Goal: Task Accomplishment & Management: Manage account settings

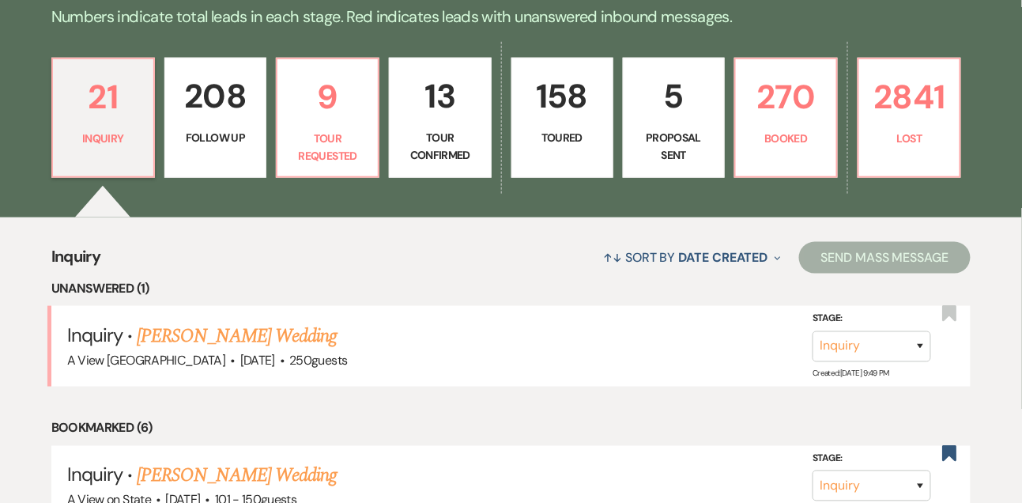
scroll to position [414, 0]
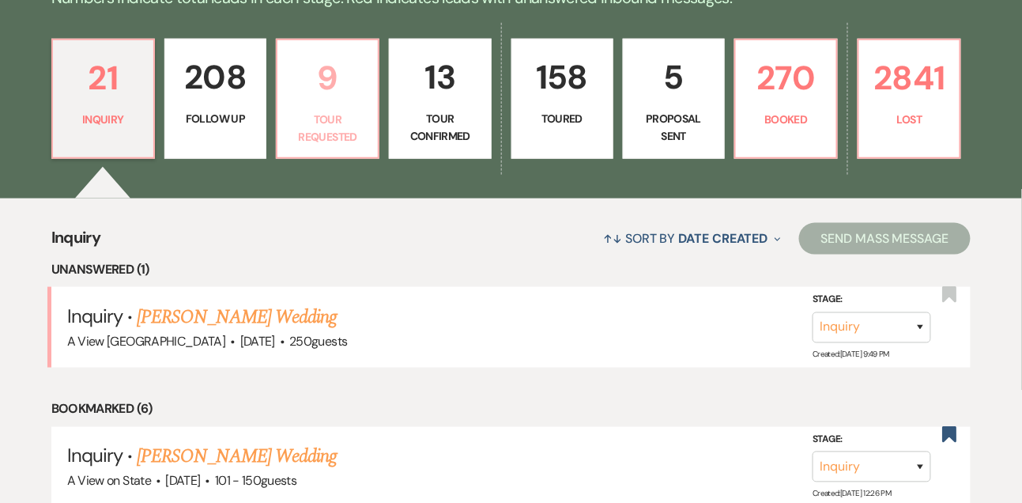
click at [365, 146] on p "Tour Requested" at bounding box center [327, 129] width 81 height 36
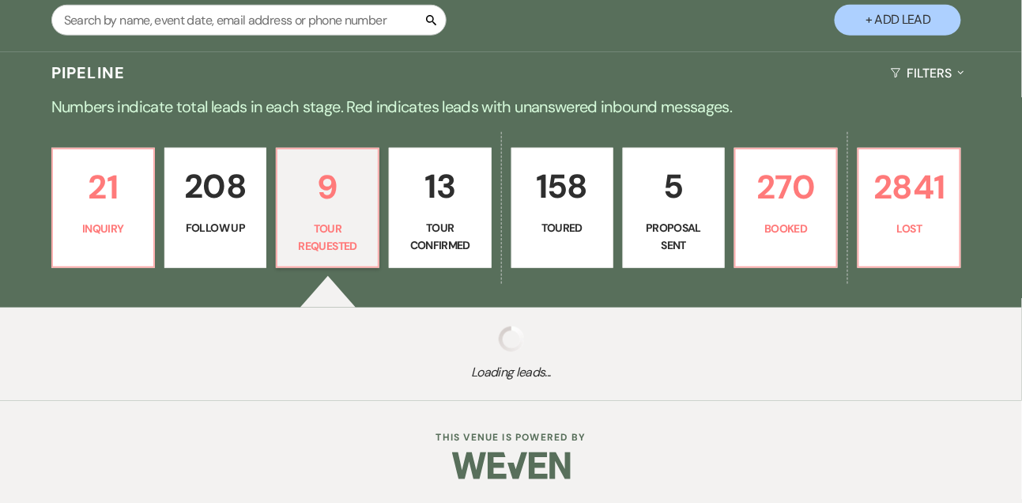
scroll to position [414, 0]
select select "2"
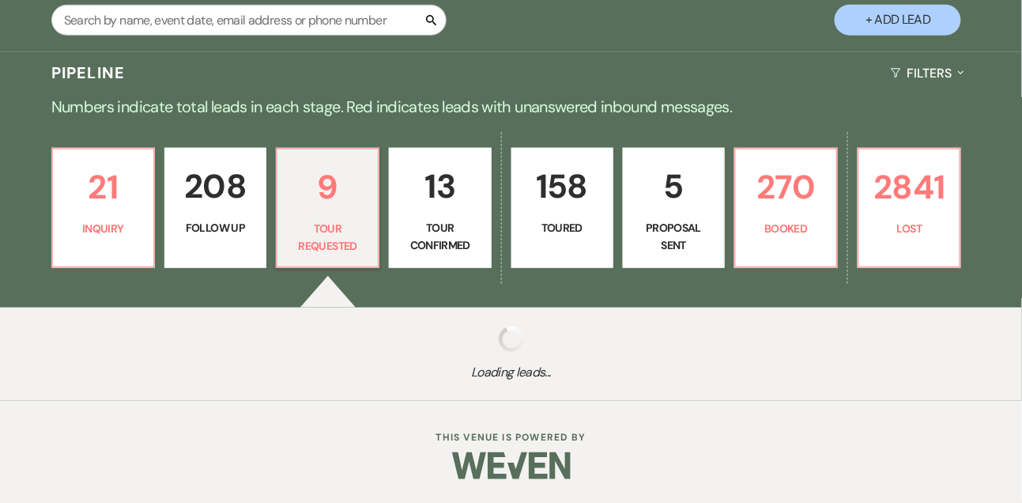
select select "2"
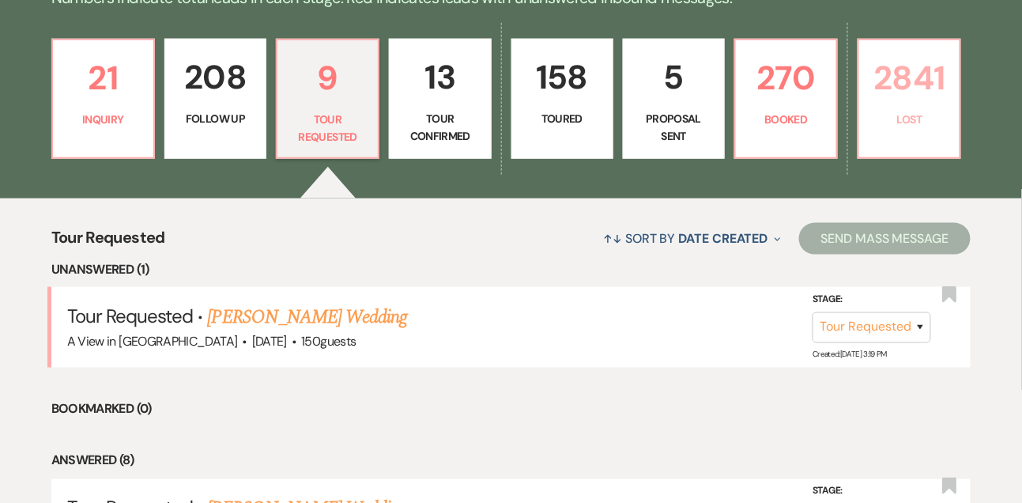
click at [909, 102] on p "2841" at bounding box center [909, 77] width 81 height 53
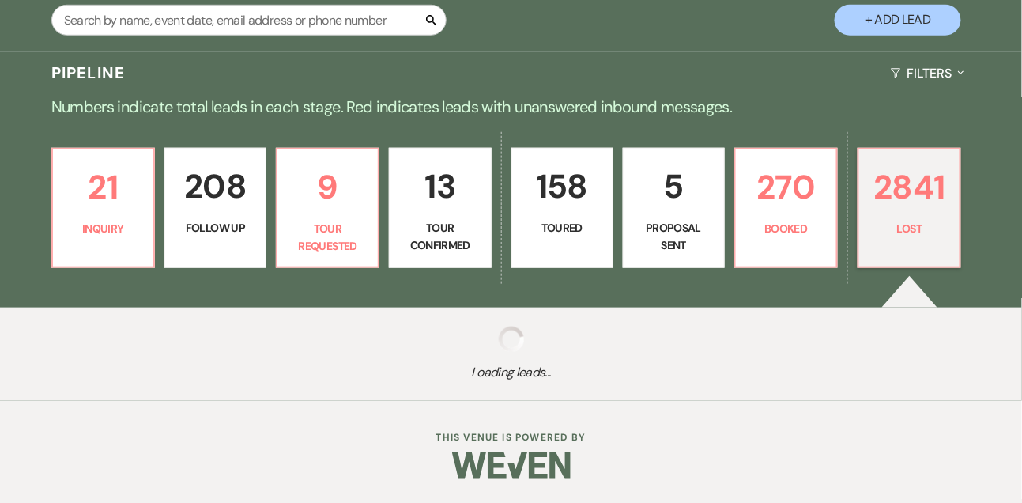
select select "8"
select select "6"
select select "8"
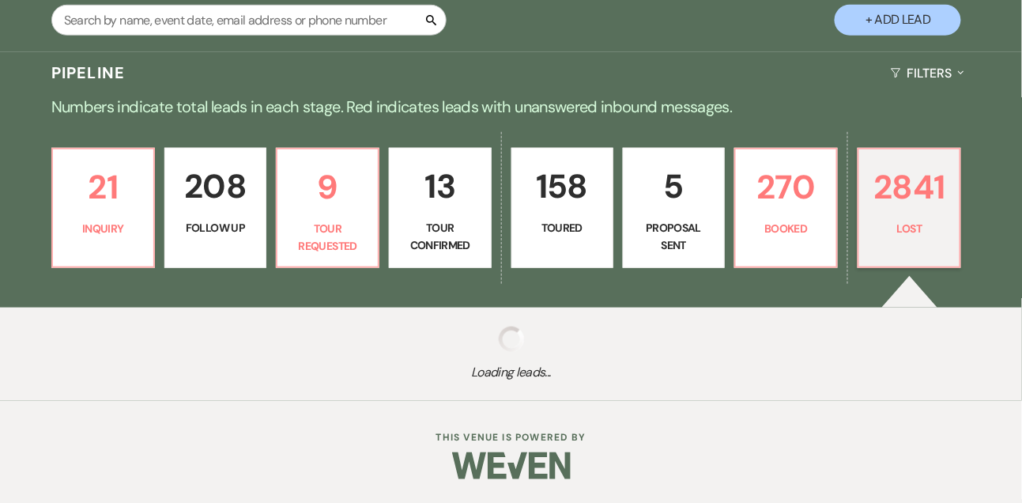
select select "5"
select select "8"
select select "5"
select select "8"
select select "5"
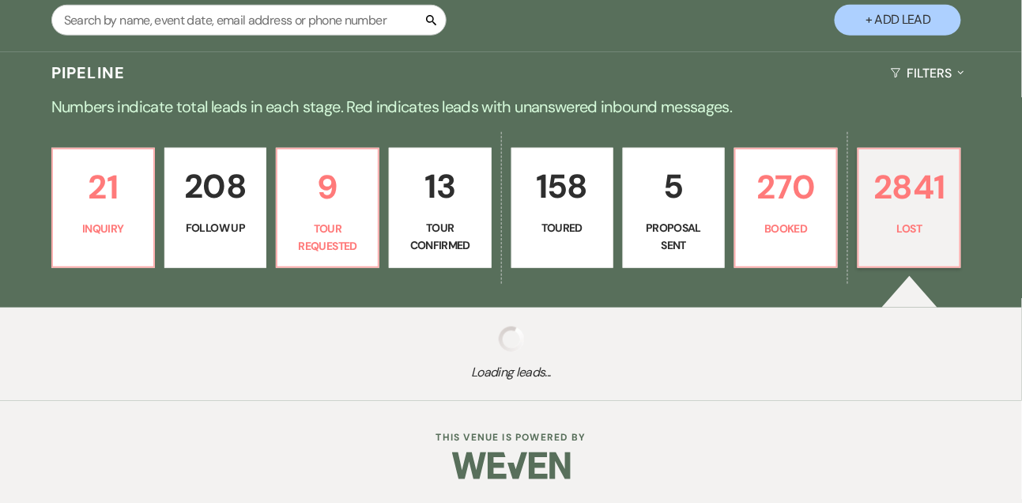
select select "8"
select select "5"
select select "8"
select select "5"
select select "8"
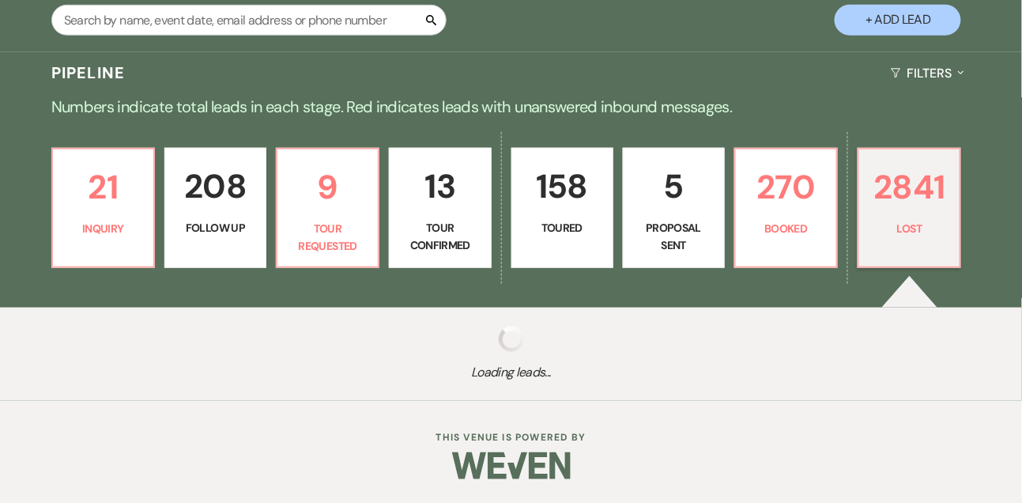
select select "5"
select select "8"
select select "5"
select select "8"
select select "7"
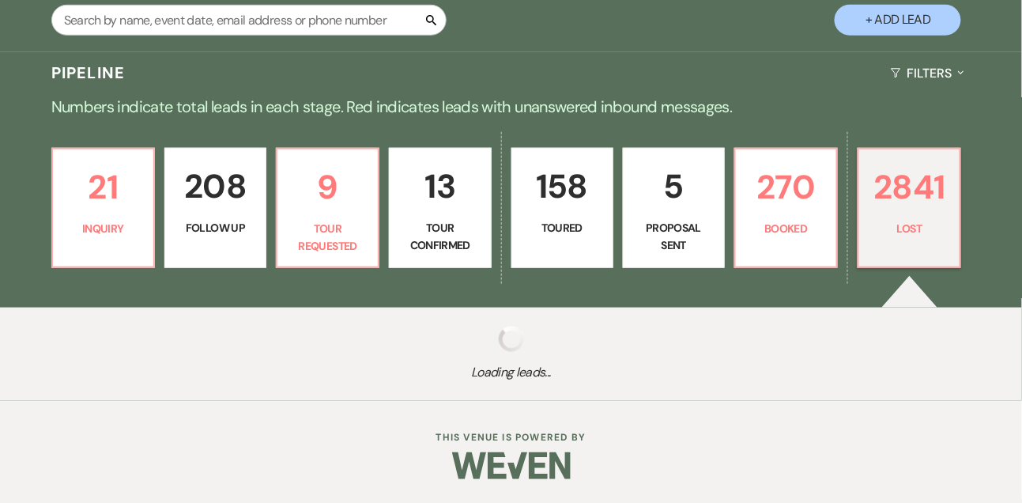
select select "8"
select select "5"
select select "8"
select select "5"
select select "8"
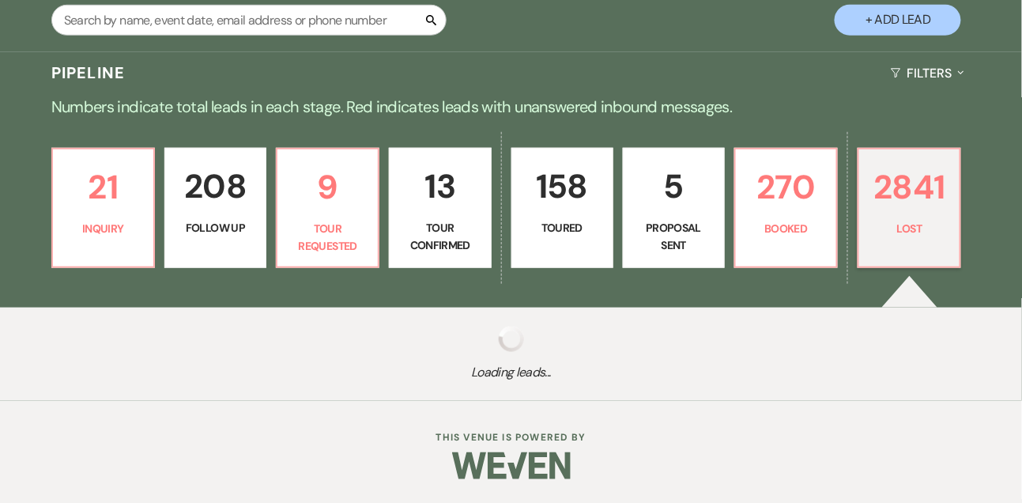
select select "5"
select select "8"
select select "5"
select select "8"
select select "5"
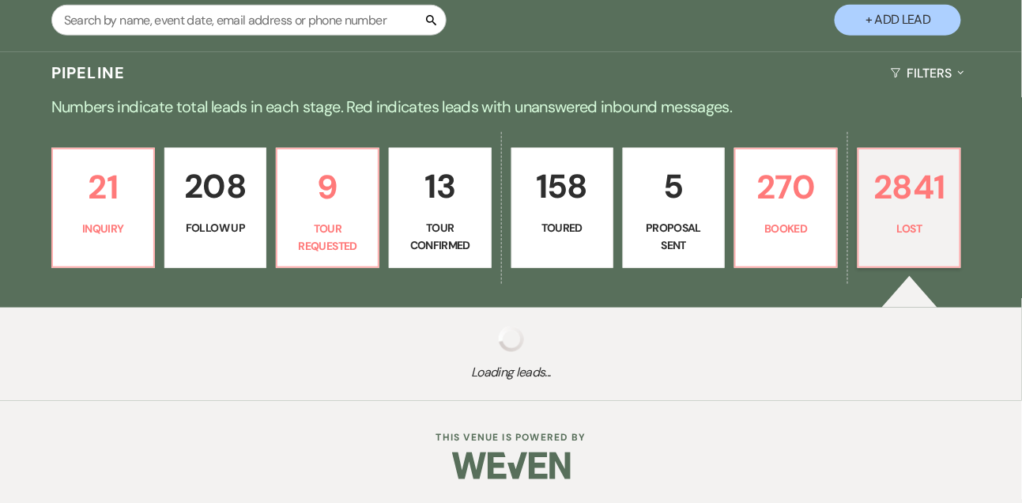
select select "8"
select select "5"
select select "8"
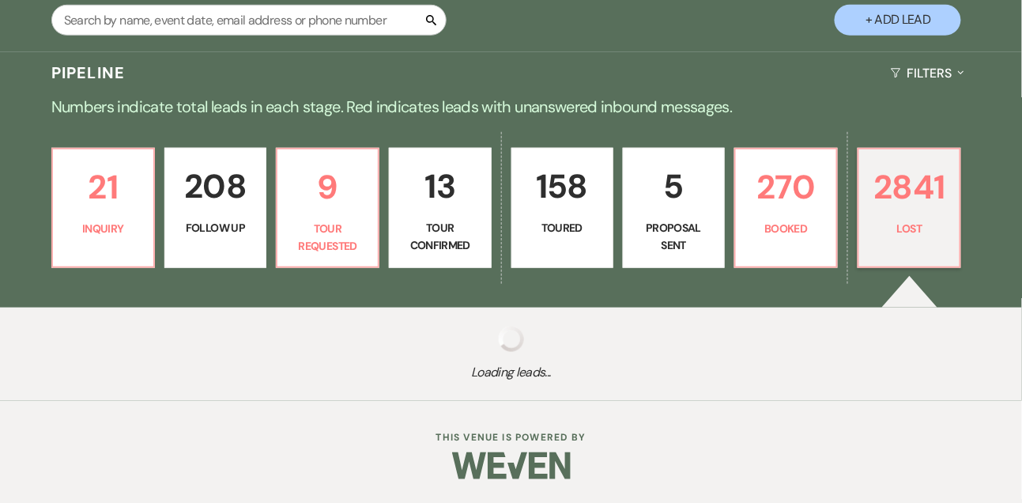
select select "8"
select select "1"
select select "8"
select select "7"
select select "8"
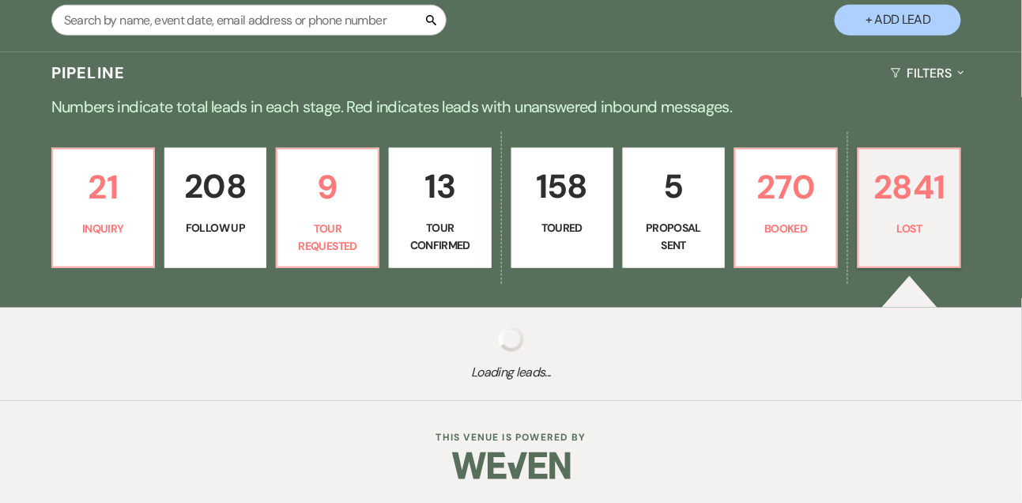
select select "8"
select select "7"
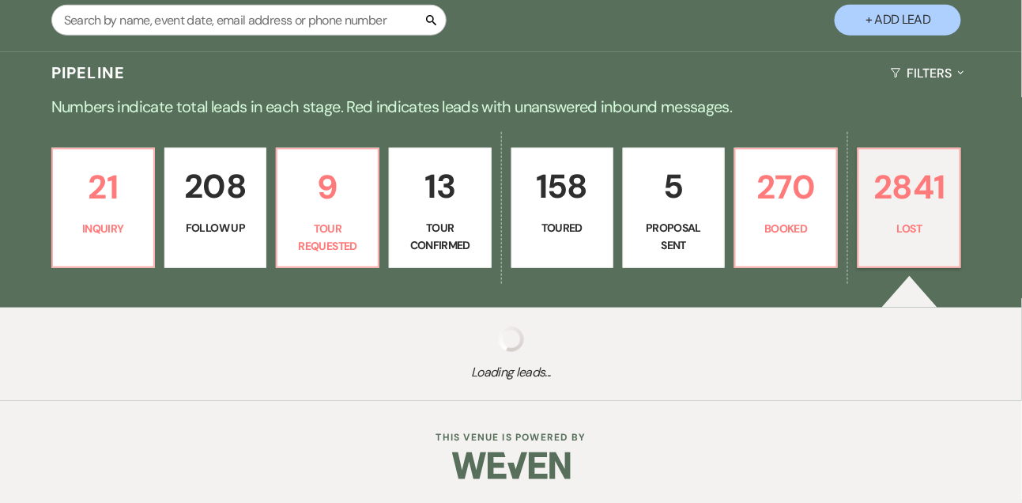
select select "8"
select select "7"
select select "8"
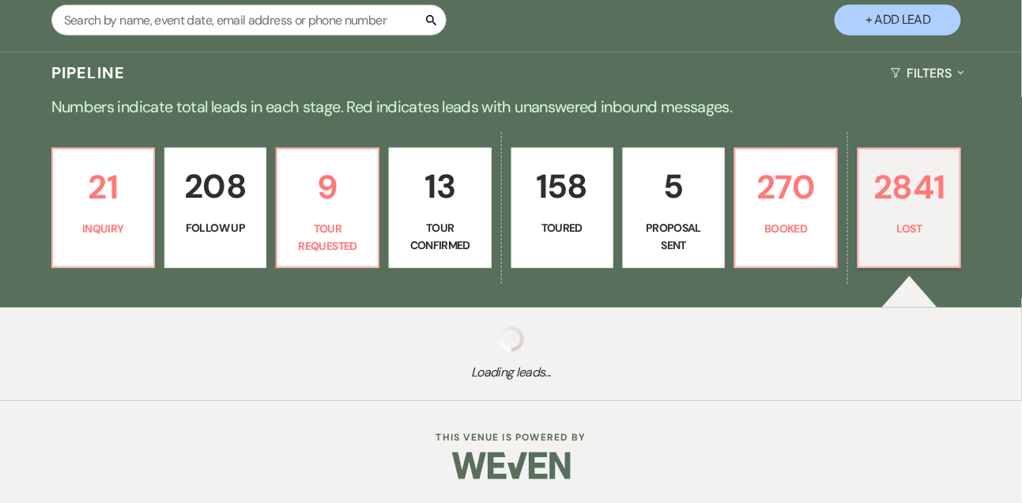
select select "8"
select select "10"
select select "8"
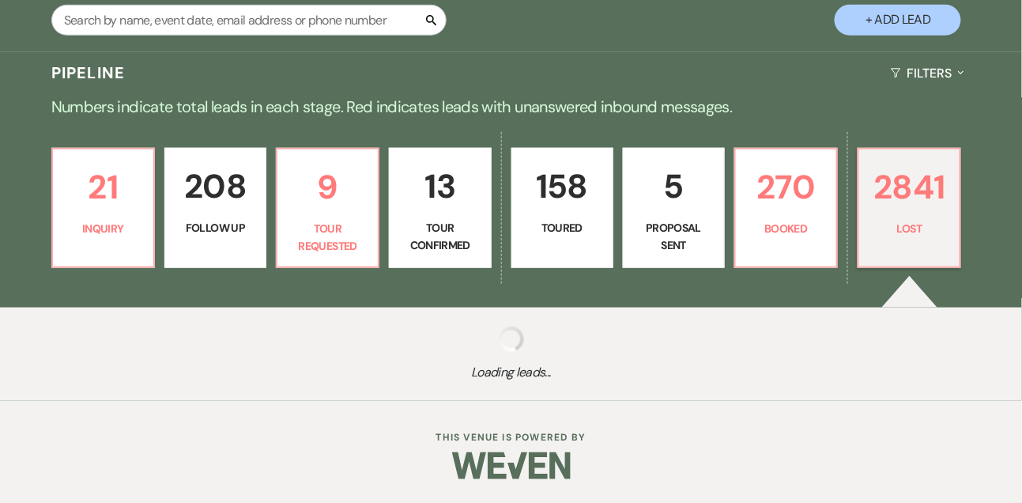
select select "8"
select select "6"
select select "8"
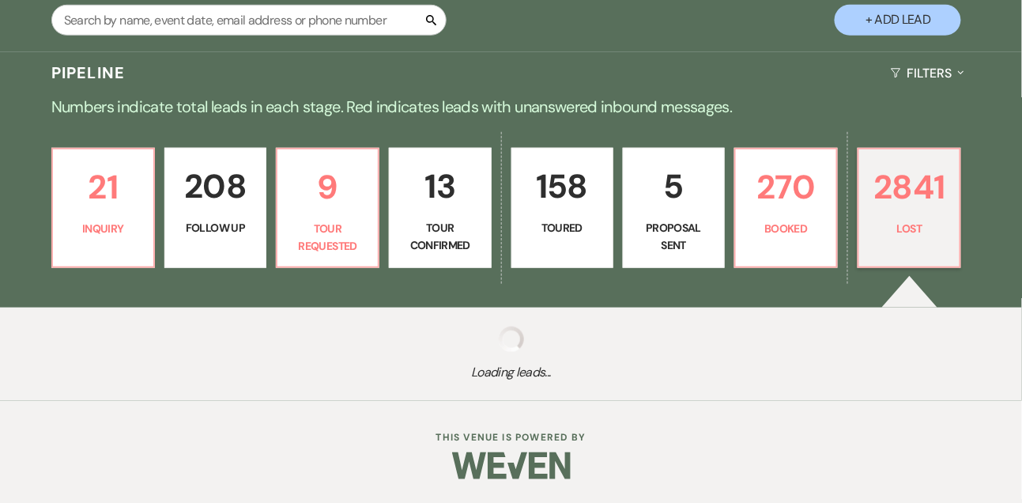
select select "6"
select select "8"
select select "10"
select select "8"
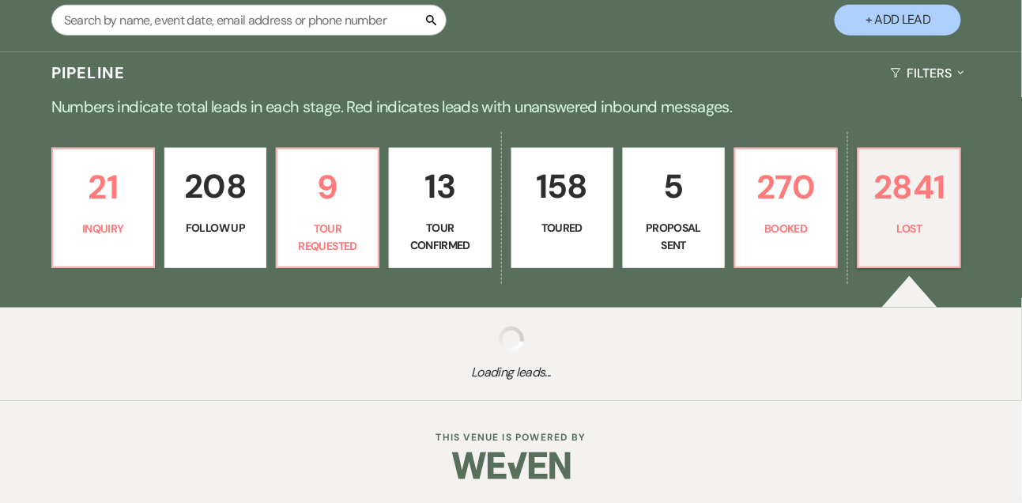
select select "8"
select select "7"
select select "8"
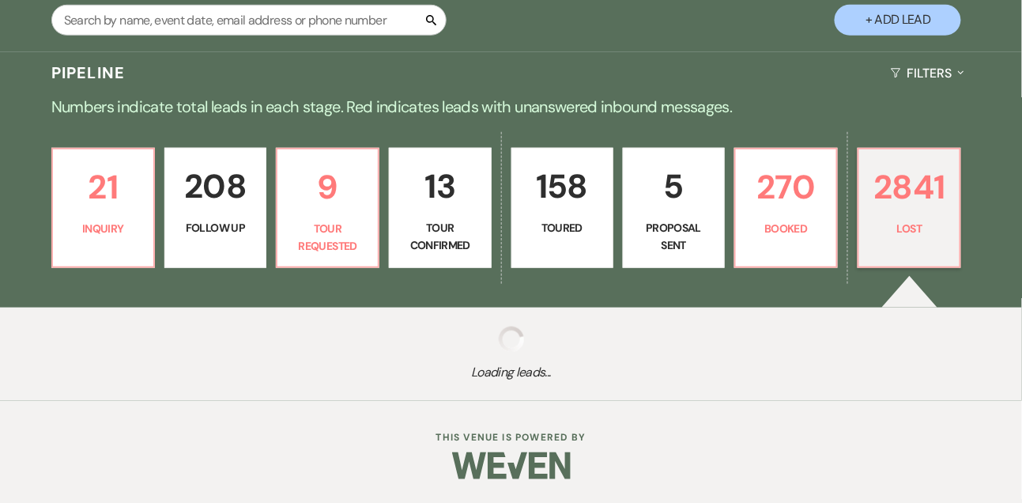
select select "6"
select select "8"
select select "10"
select select "8"
select select "10"
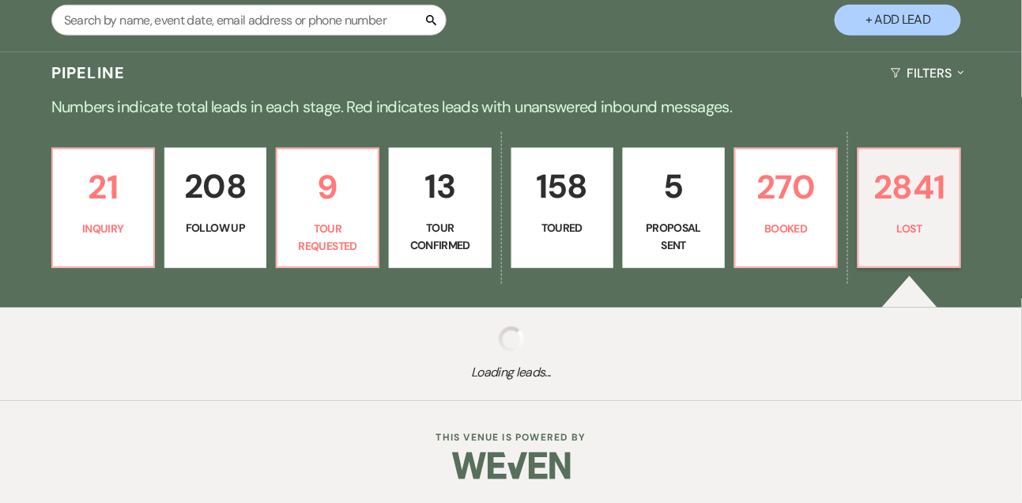
select select "8"
select select "7"
select select "8"
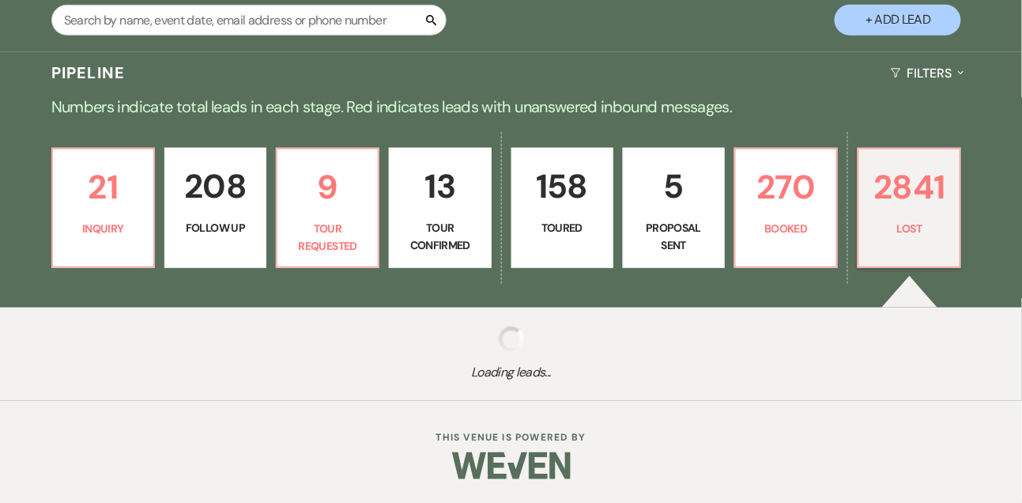
select select "10"
select select "8"
select select "6"
select select "8"
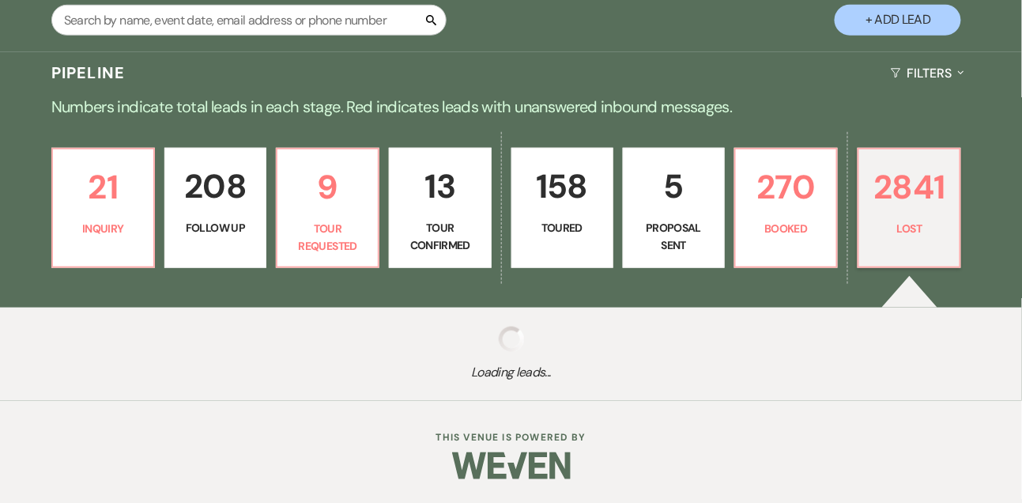
select select "8"
select select "10"
select select "8"
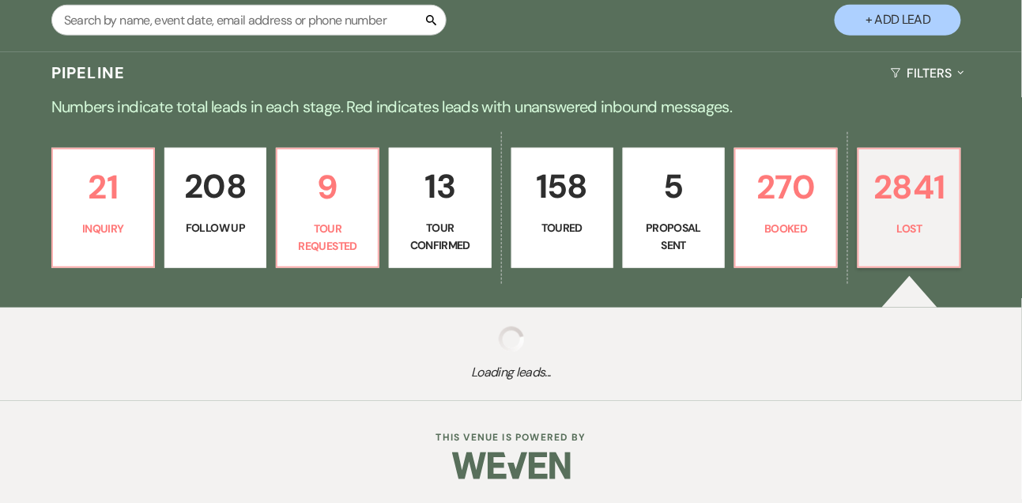
select select "6"
select select "8"
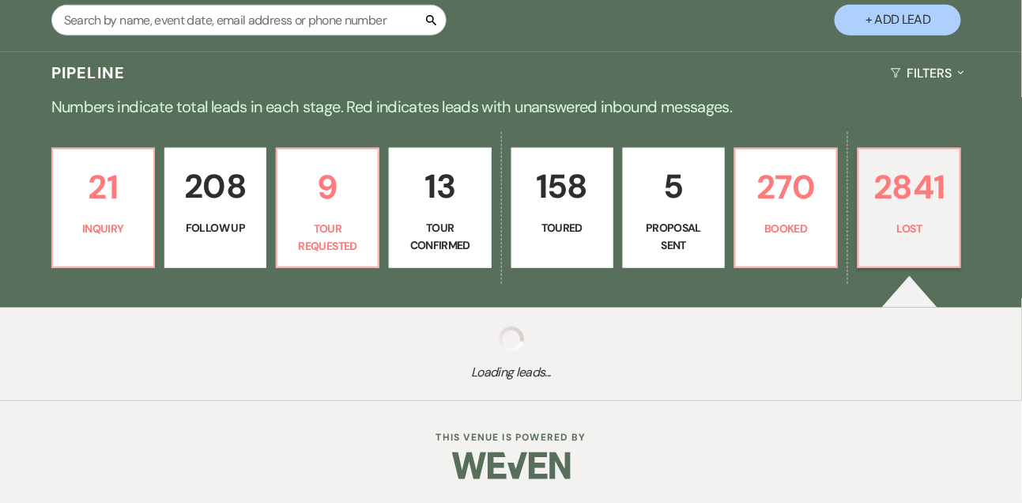
select select "8"
select select "10"
select select "8"
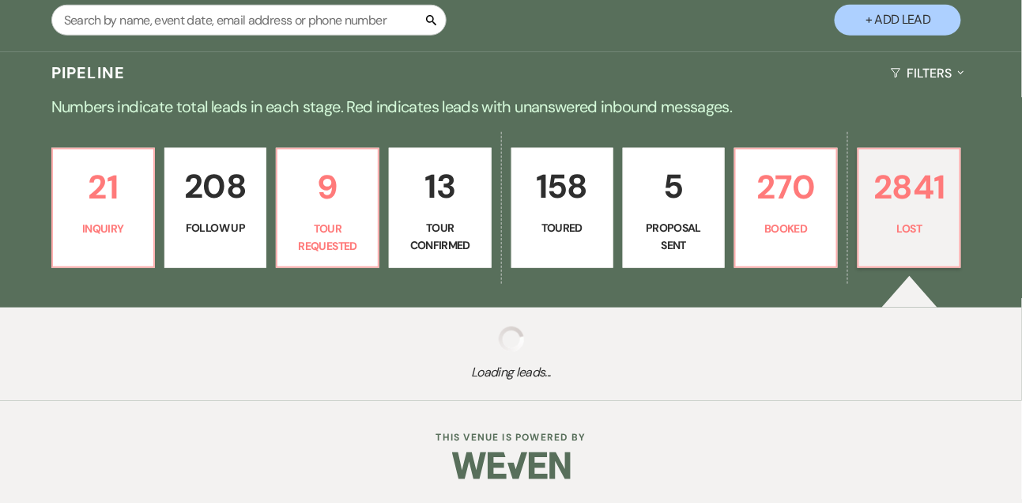
select select "6"
select select "8"
select select "6"
select select "8"
select select "6"
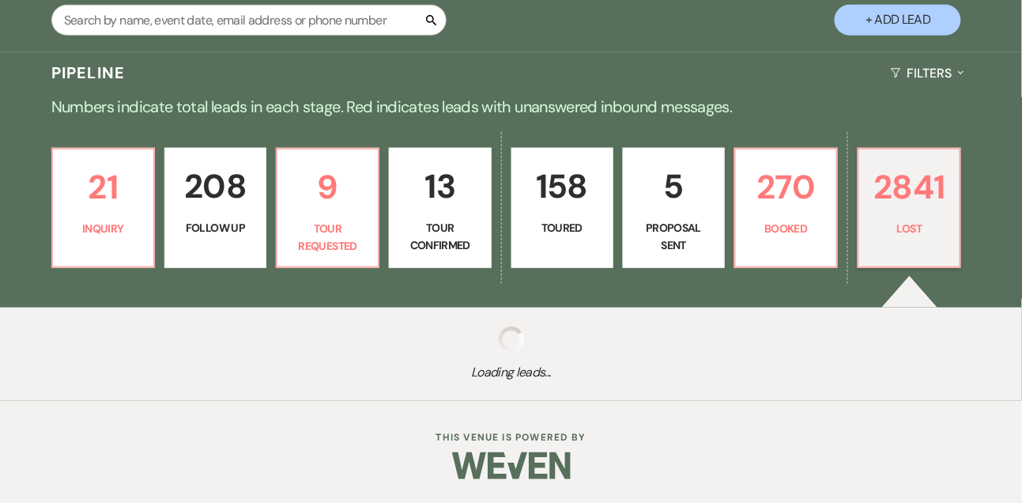
select select "8"
select select "7"
select select "8"
select select "5"
select select "8"
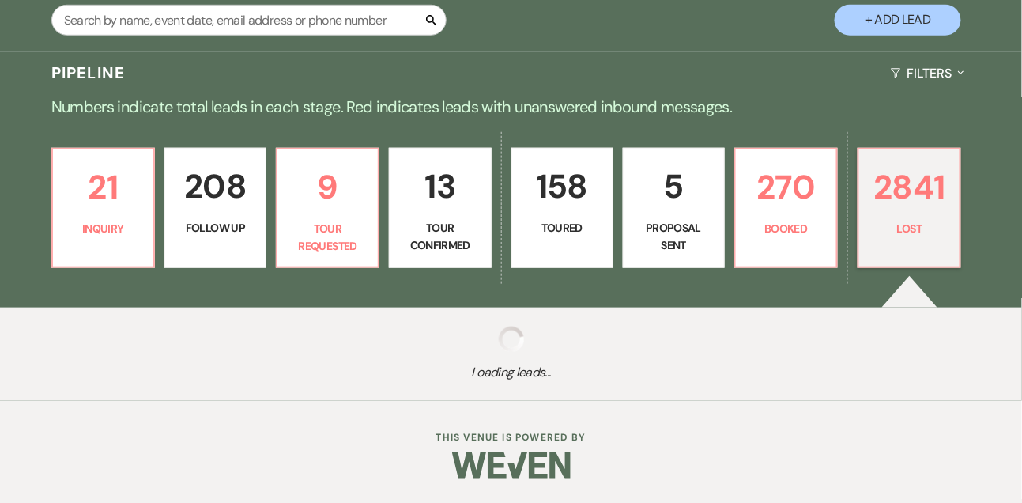
select select "6"
select select "8"
select select "5"
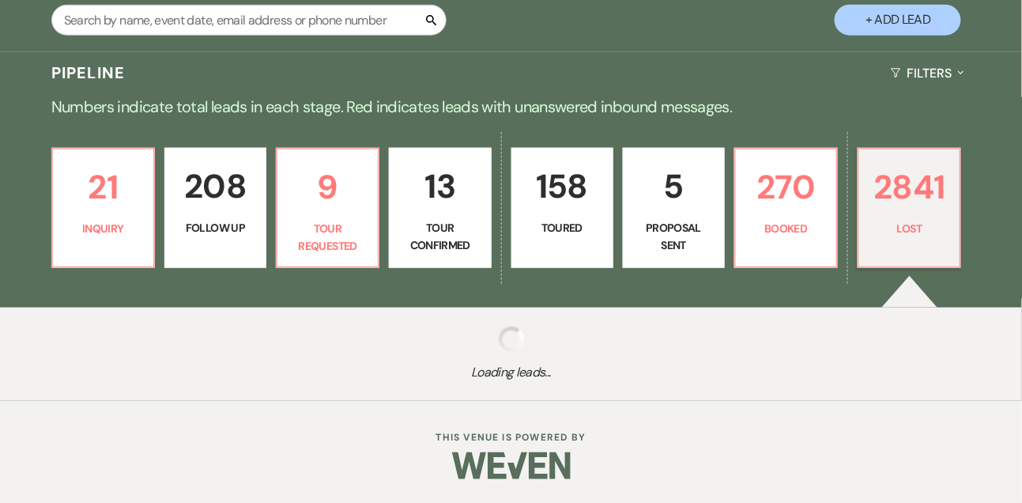
select select "8"
select select "5"
select select "8"
select select "6"
select select "8"
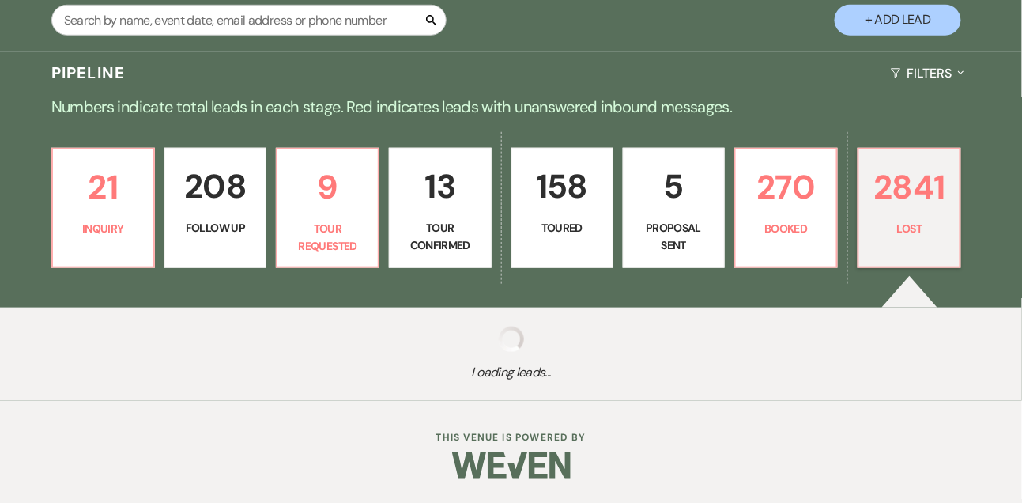
select select "10"
select select "8"
select select "6"
select select "8"
select select "6"
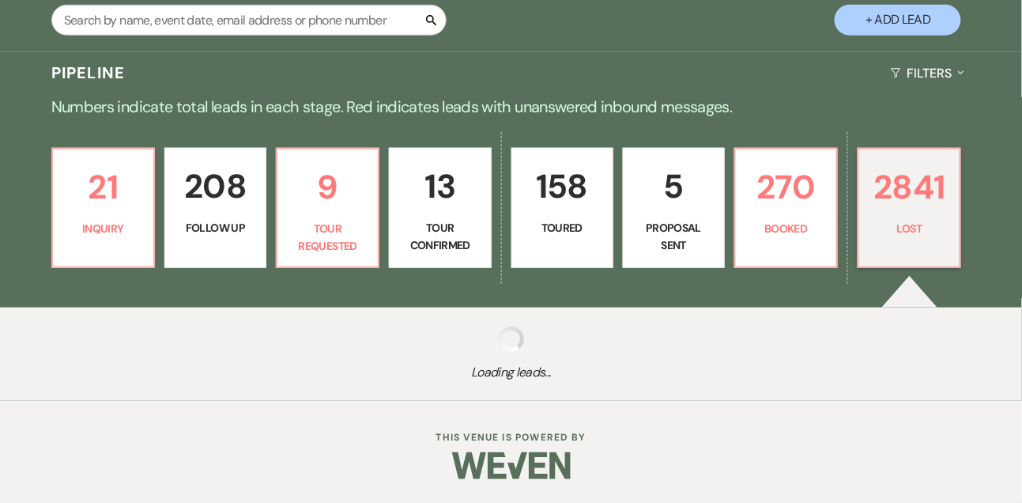
select select "8"
select select "6"
select select "8"
select select "10"
select select "8"
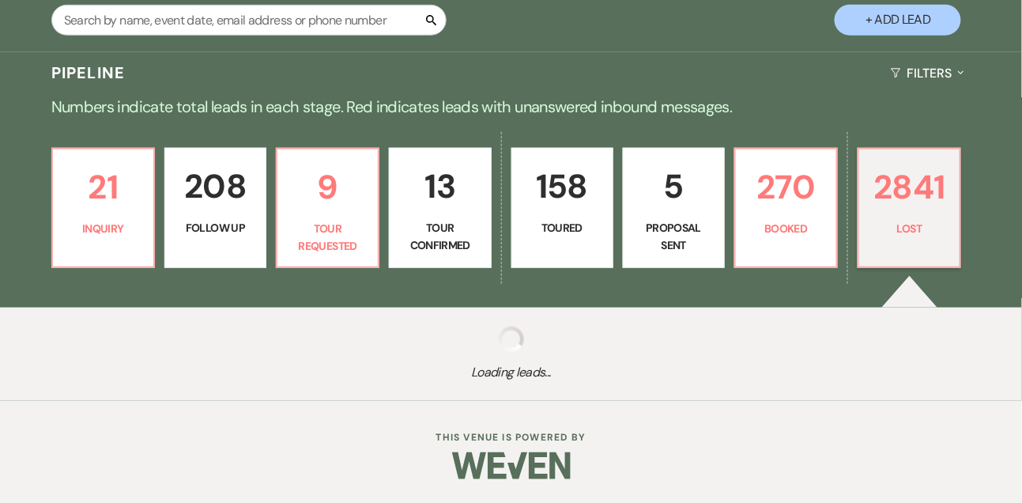
select select "5"
select select "8"
select select "6"
select select "8"
select select "6"
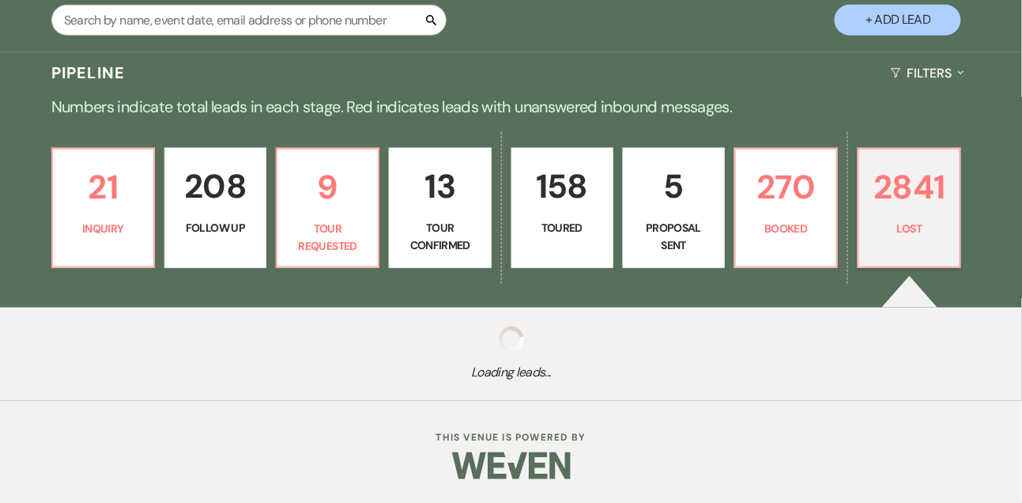
select select "8"
select select "7"
select select "8"
select select "5"
select select "8"
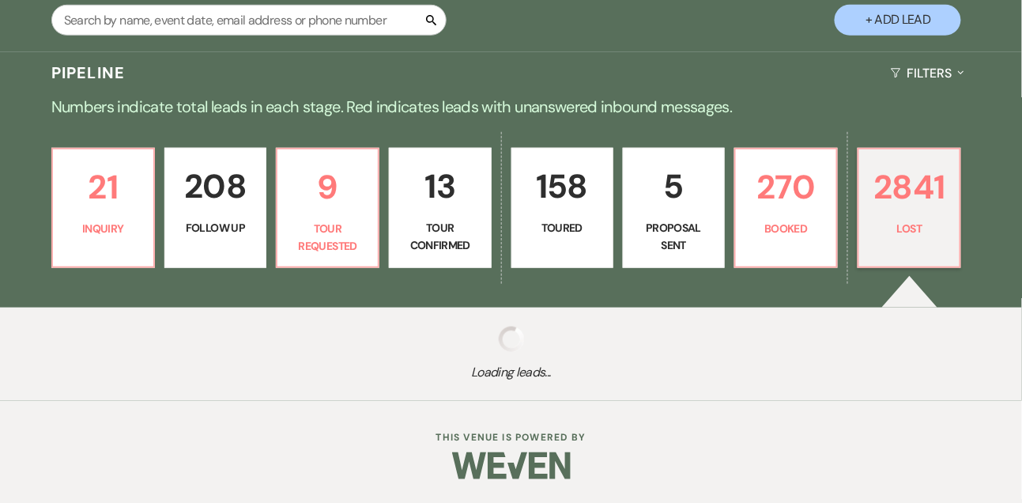
select select "5"
select select "8"
select select "6"
select select "8"
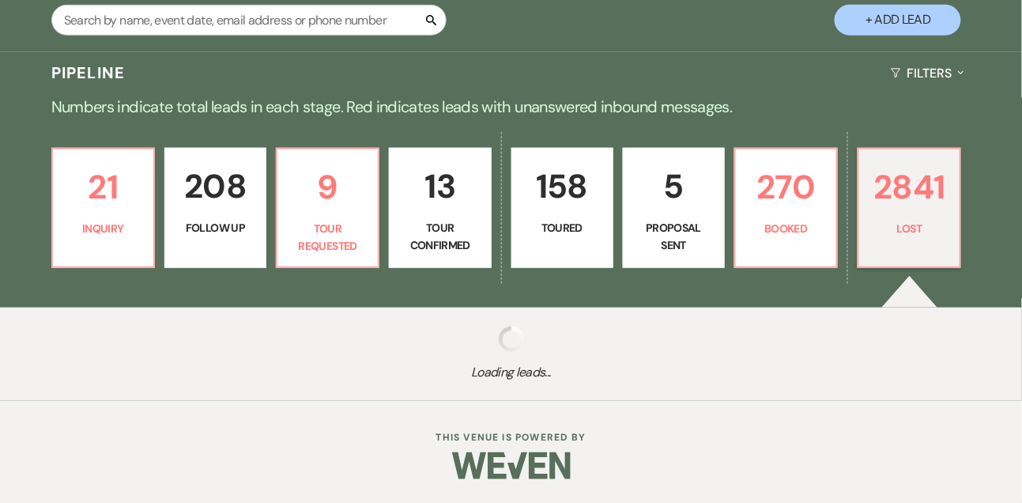
select select "8"
select select "5"
select select "8"
select select "5"
select select "8"
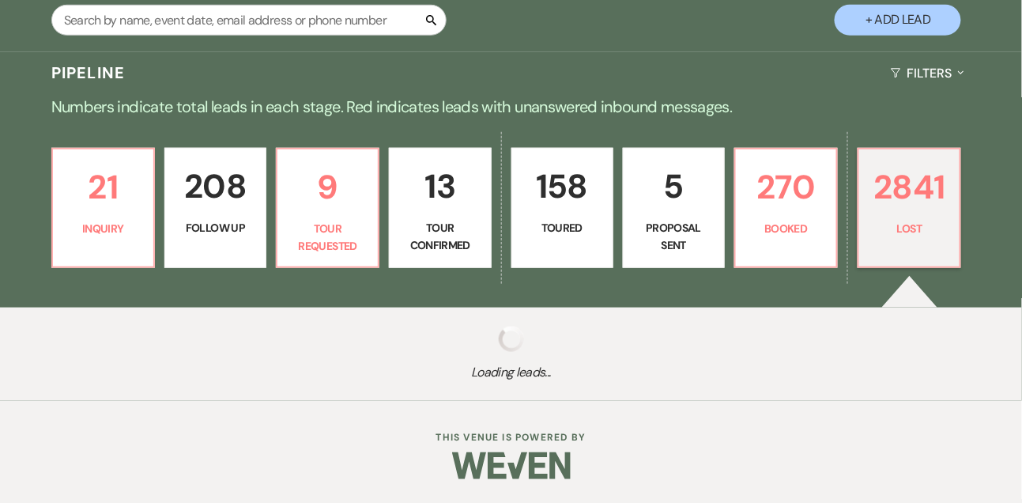
select select "6"
select select "8"
select select "5"
select select "8"
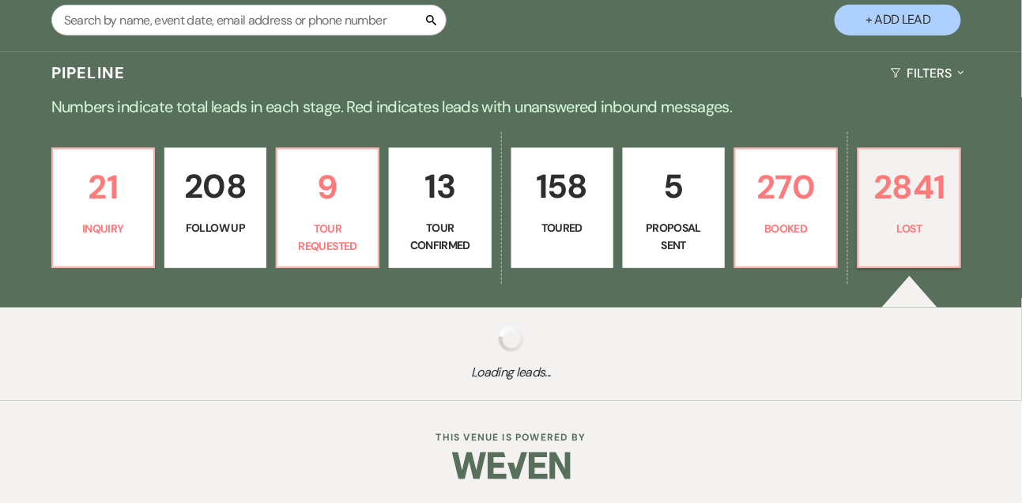
select select "8"
select select "6"
select select "8"
select select "5"
select select "8"
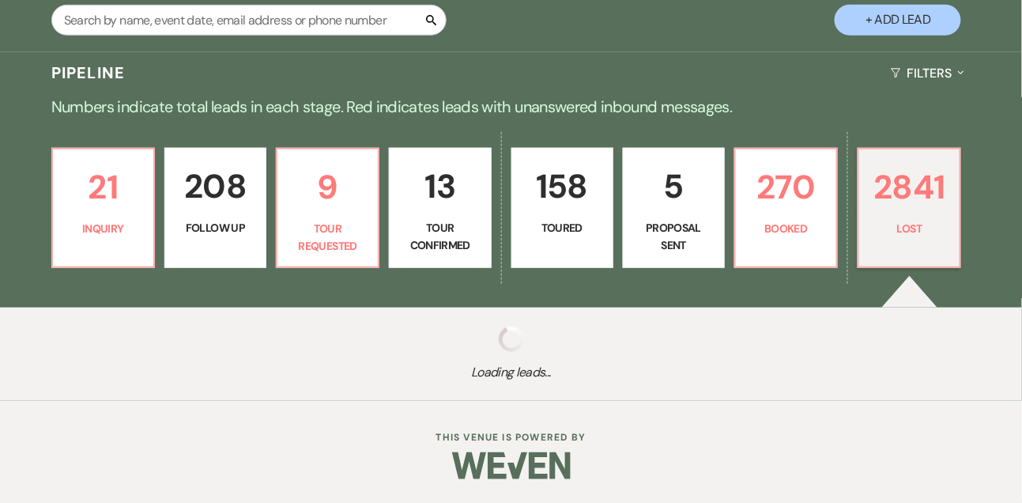
select select "6"
select select "8"
select select "5"
select select "8"
select select "1"
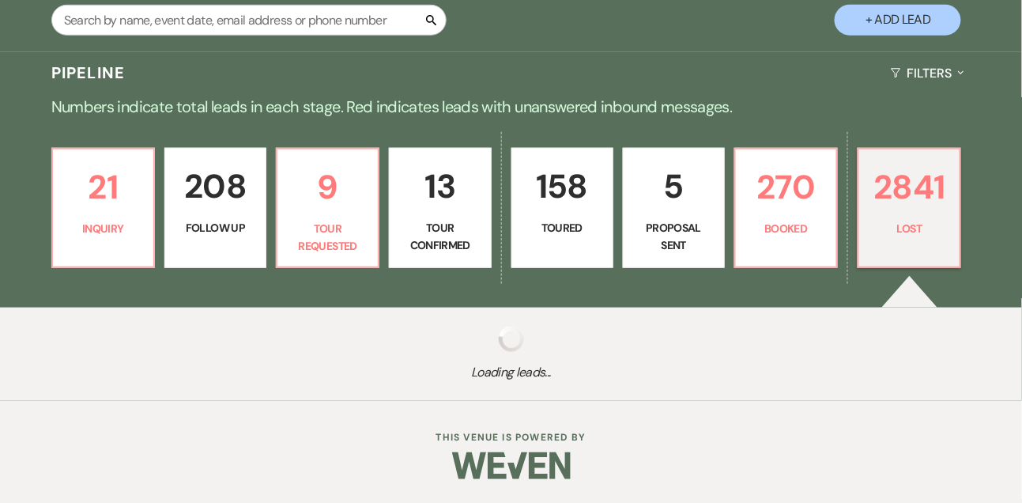
select select "8"
select select "10"
select select "8"
select select "5"
select select "8"
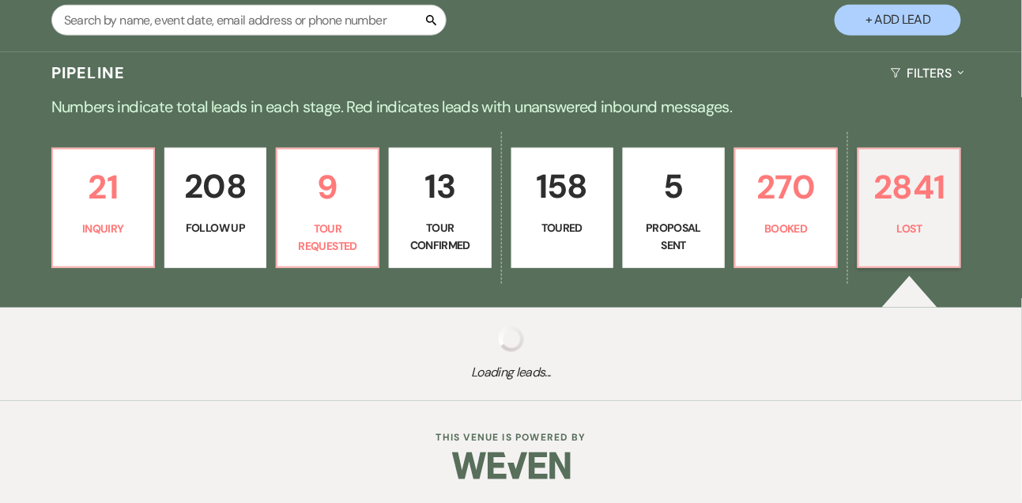
select select "5"
select select "8"
select select "10"
select select "8"
select select "10"
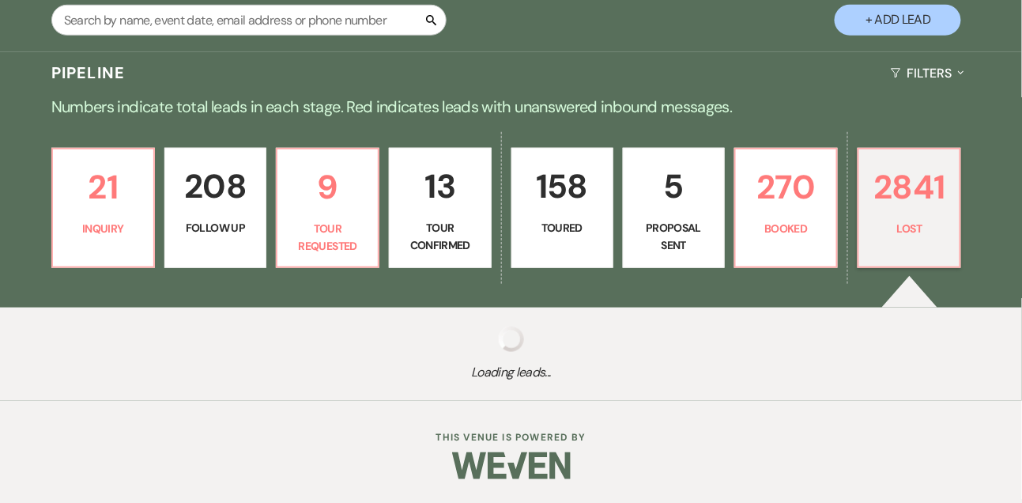
select select "8"
select select "10"
select select "8"
select select "10"
select select "8"
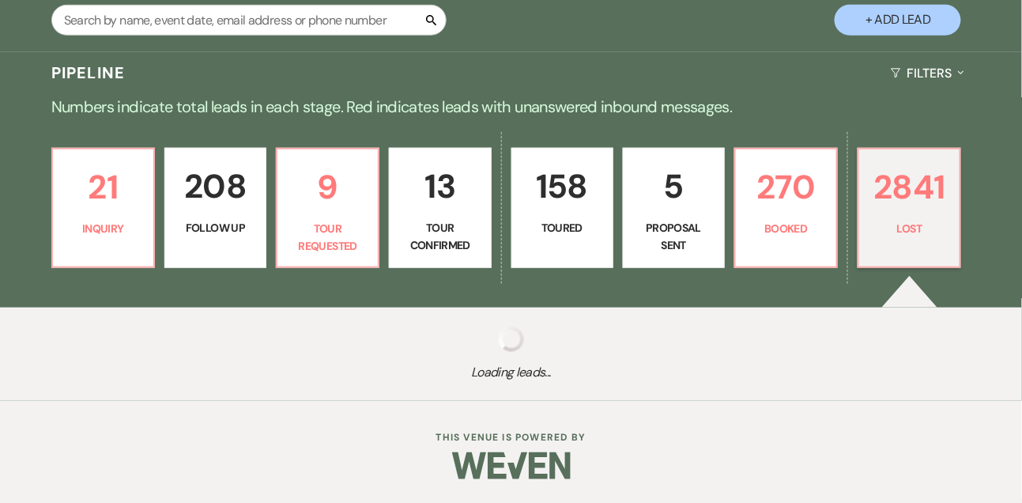
select select "10"
select select "8"
select select "5"
select select "8"
select select "5"
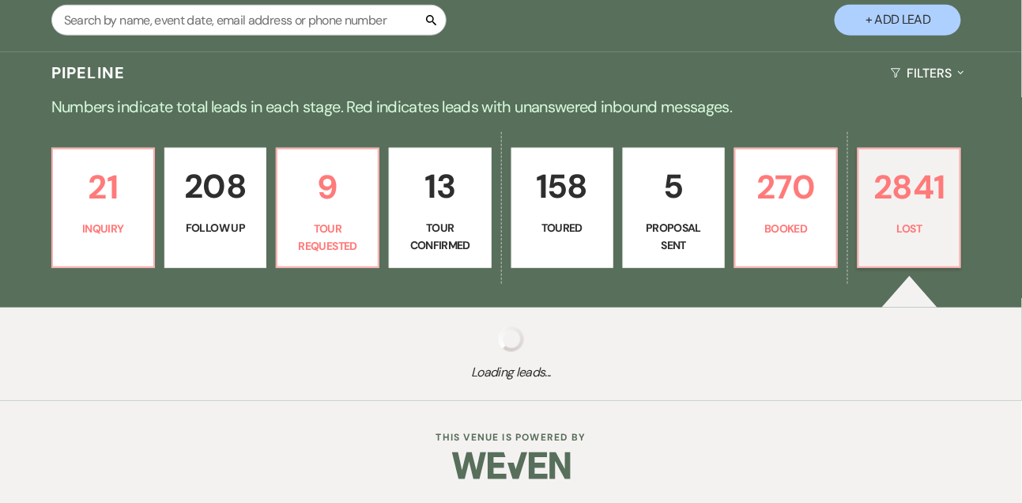
select select "8"
select select "5"
select select "8"
select select "6"
select select "8"
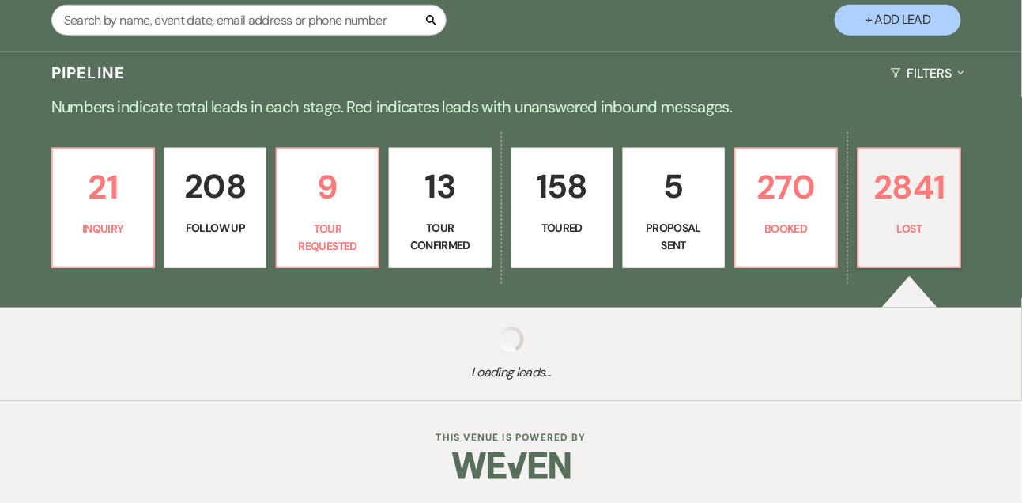
select select "6"
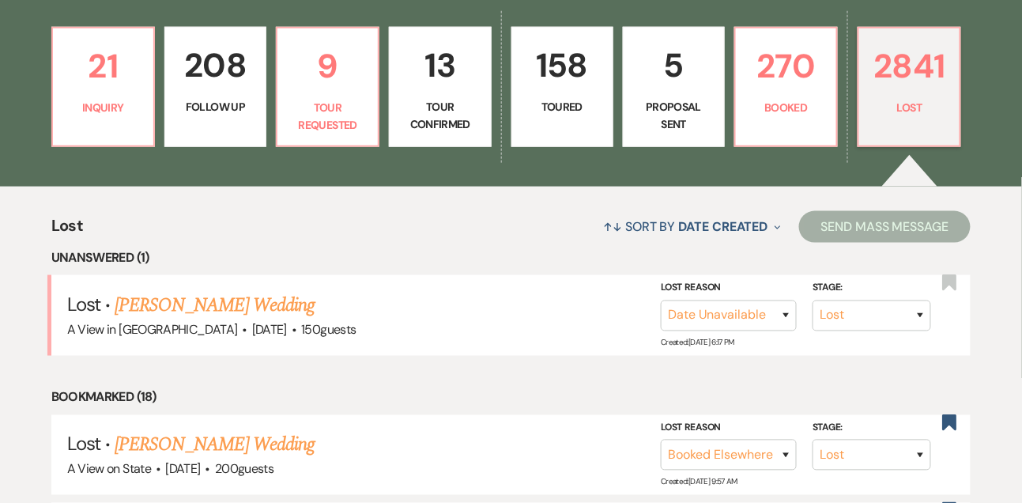
scroll to position [430, 0]
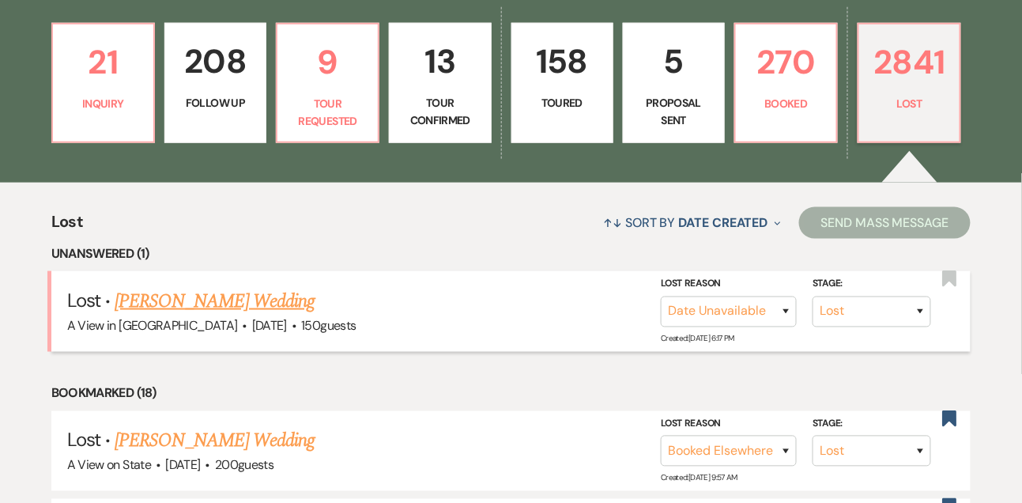
click at [260, 312] on link "Taylor Logue's Wedding" at bounding box center [215, 301] width 200 height 28
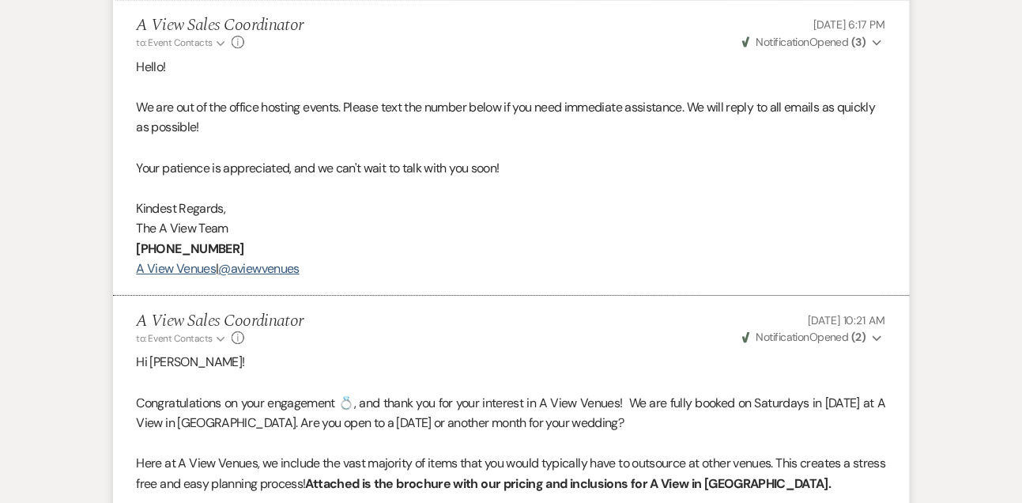
scroll to position [1404, 0]
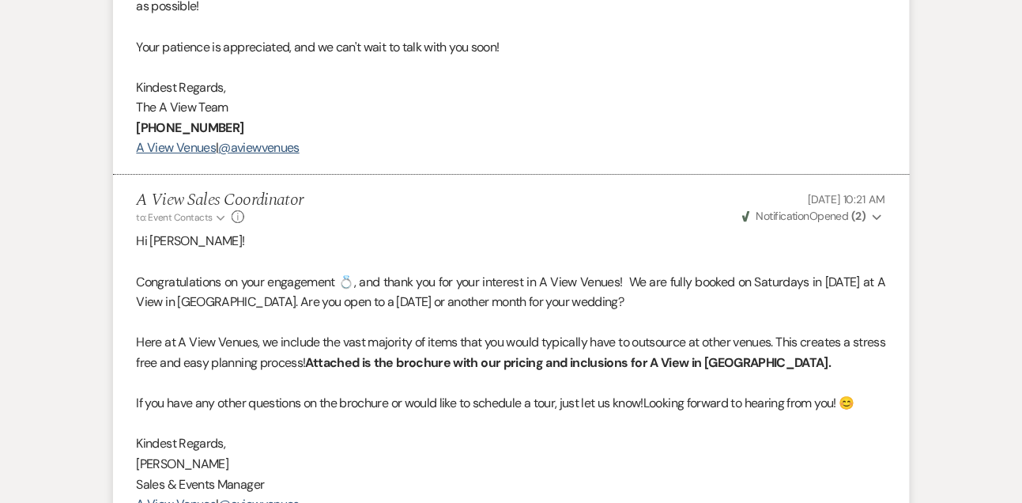
drag, startPoint x: 632, startPoint y: 297, endPoint x: 635, endPoint y: 318, distance: 20.8
click at [635, 312] on p "Congratulations on your engagement 💍, and thank you for your interest in A View…" at bounding box center [512, 292] width 750 height 40
copy span "e are fully booked on Saturdays in June 2026 at A View in Fontenelle Hills. Are…"
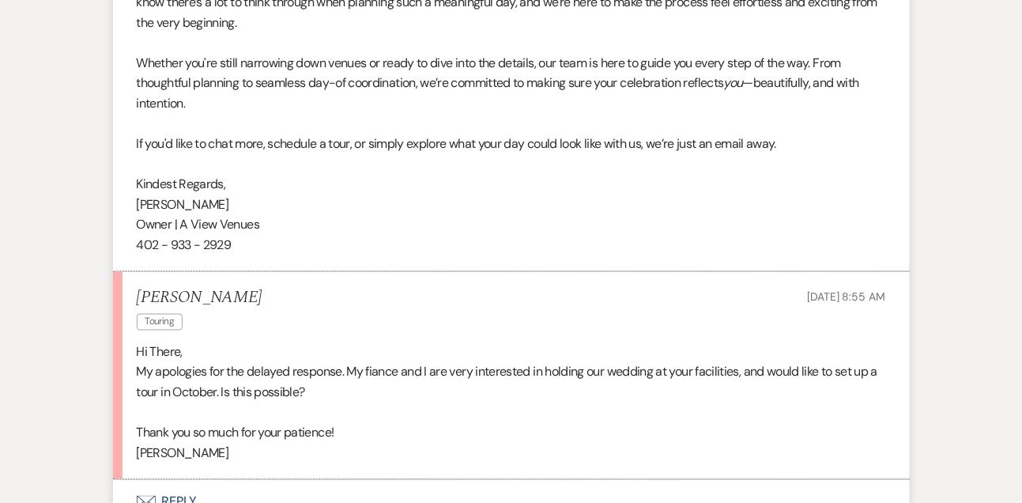
scroll to position [2202, 0]
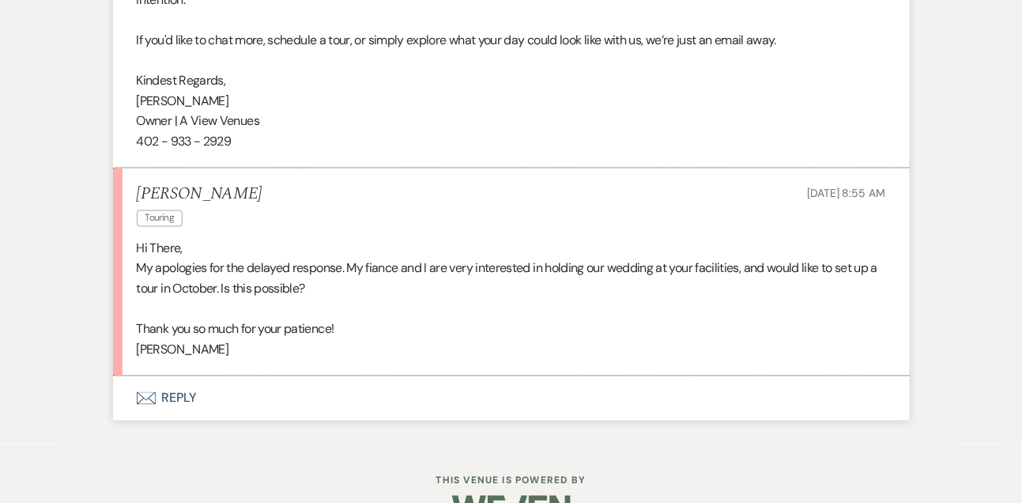
click at [185, 417] on button "Envelope Reply" at bounding box center [511, 398] width 797 height 44
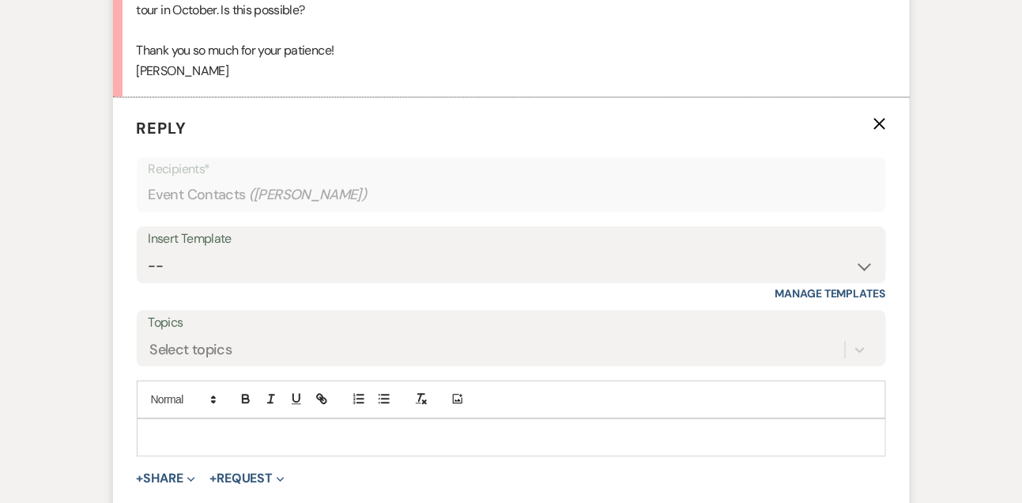
scroll to position [2511, 0]
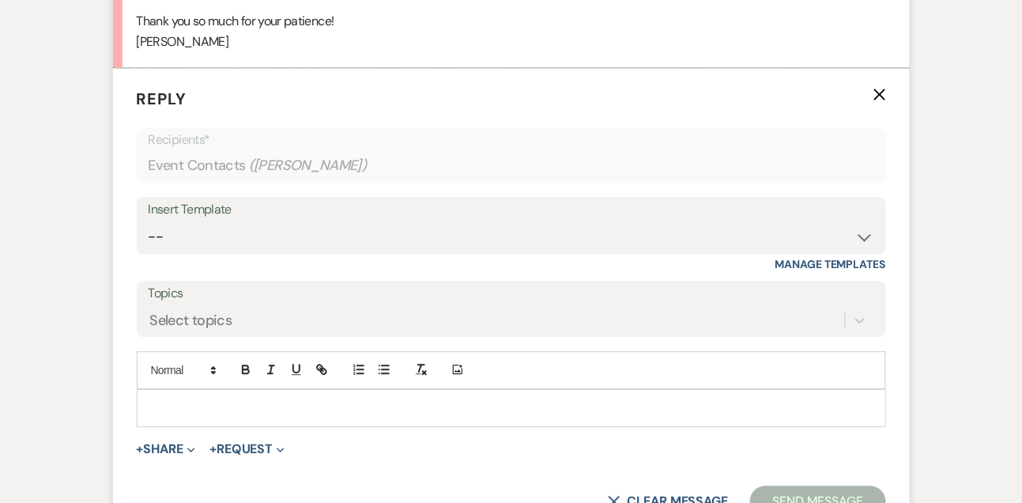
click at [187, 417] on p at bounding box center [511, 407] width 724 height 17
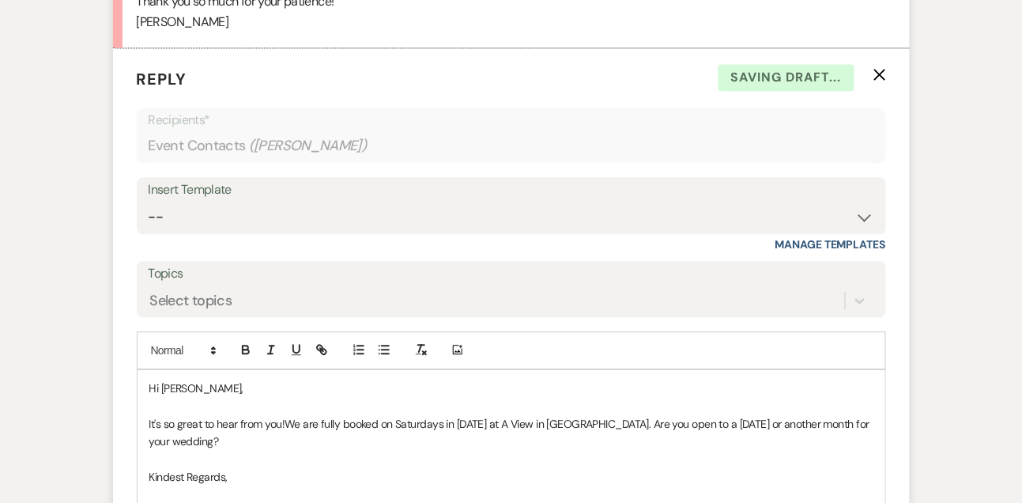
scroll to position [2549, 0]
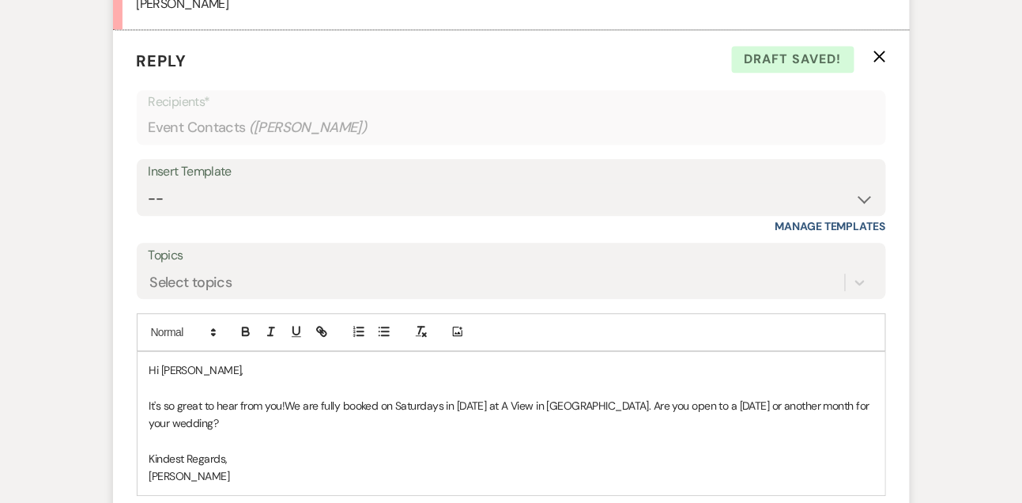
click at [294, 420] on span "We are fully booked on Saturdays in June 2026 at A View in Fontenelle Hills. Ar…" at bounding box center [511, 415] width 724 height 32
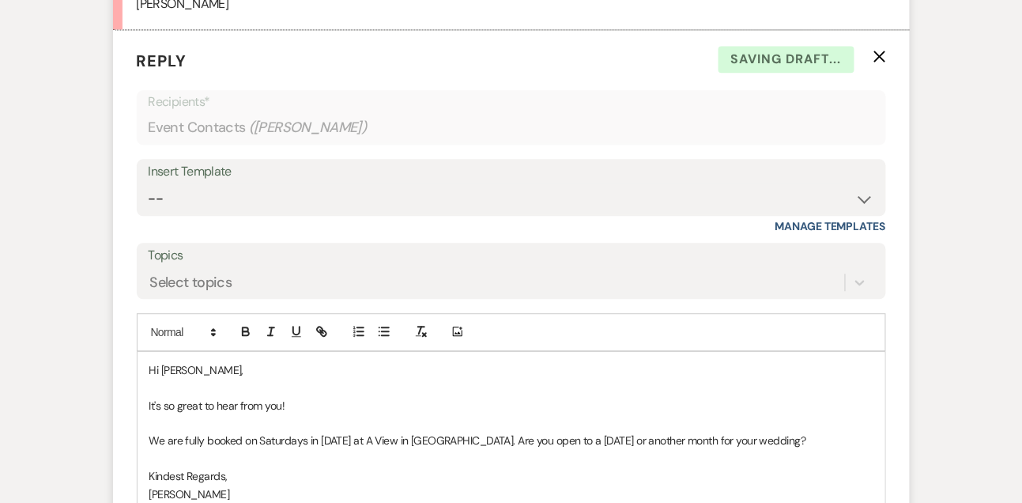
click at [301, 414] on p "It's so great to hear from you!" at bounding box center [511, 405] width 724 height 17
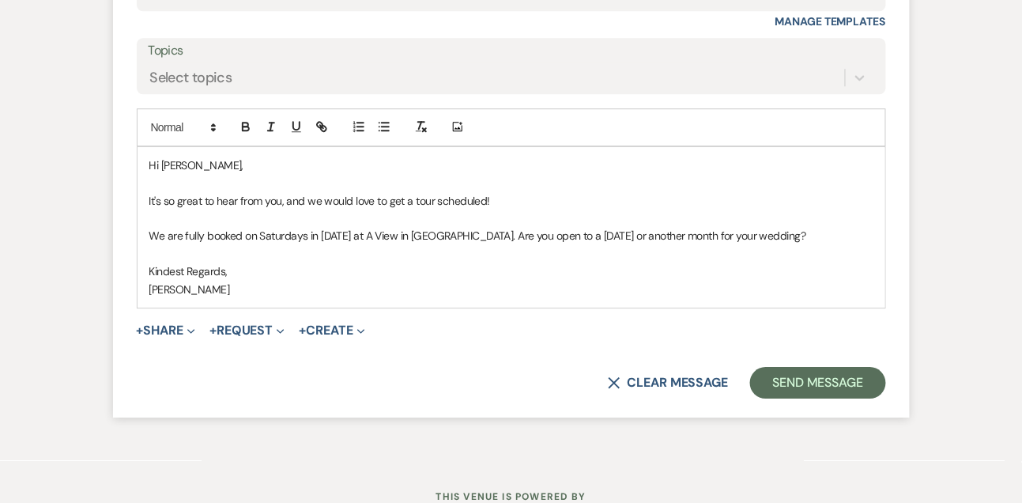
scroll to position [2755, 0]
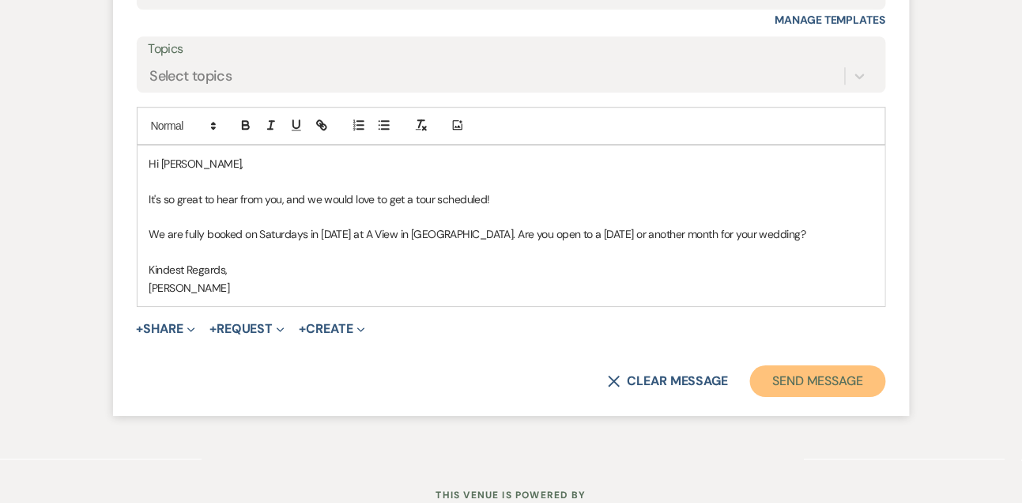
click at [784, 390] on button "Send Message" at bounding box center [817, 381] width 135 height 32
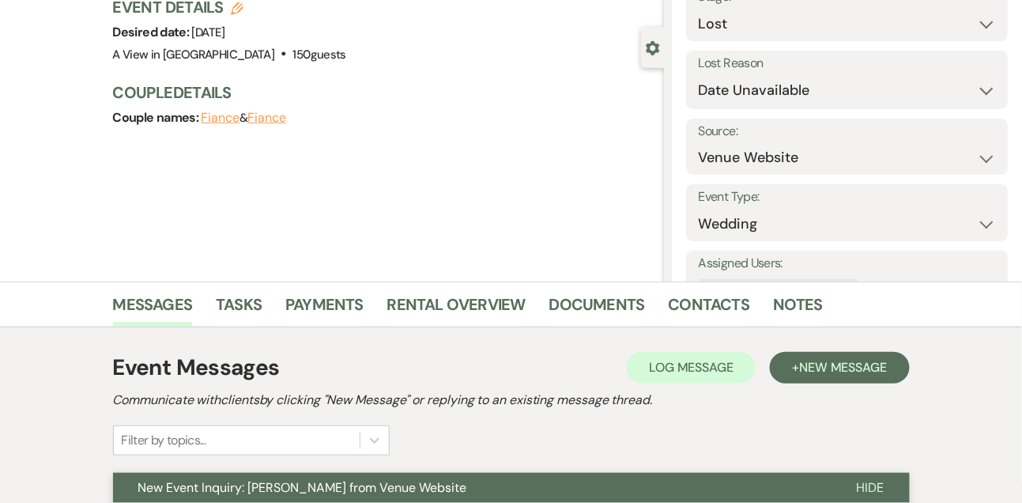
scroll to position [0, 0]
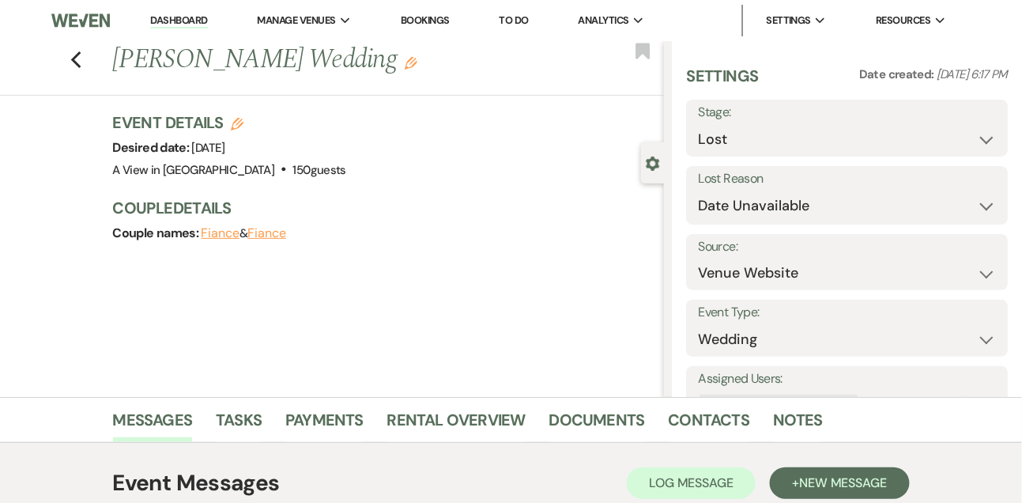
click at [198, 22] on link "Dashboard" at bounding box center [178, 20] width 57 height 15
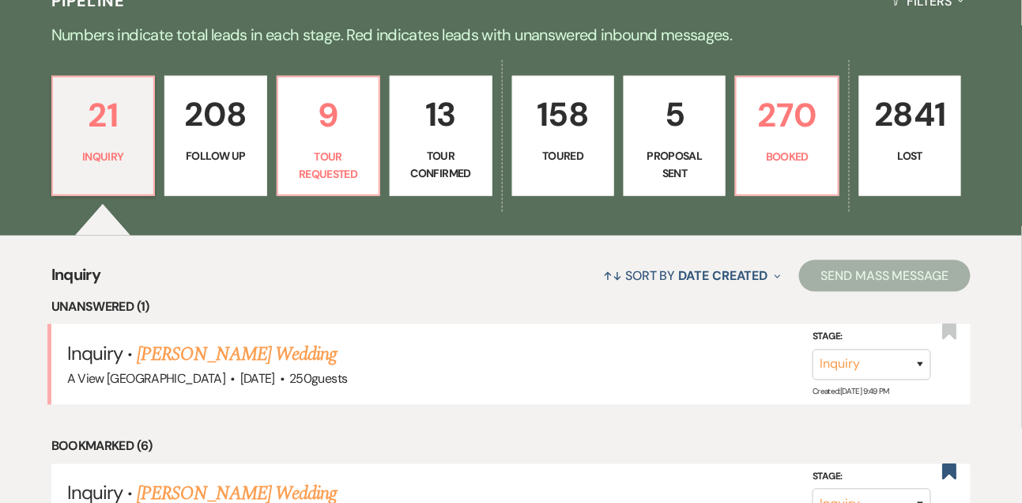
scroll to position [443, 0]
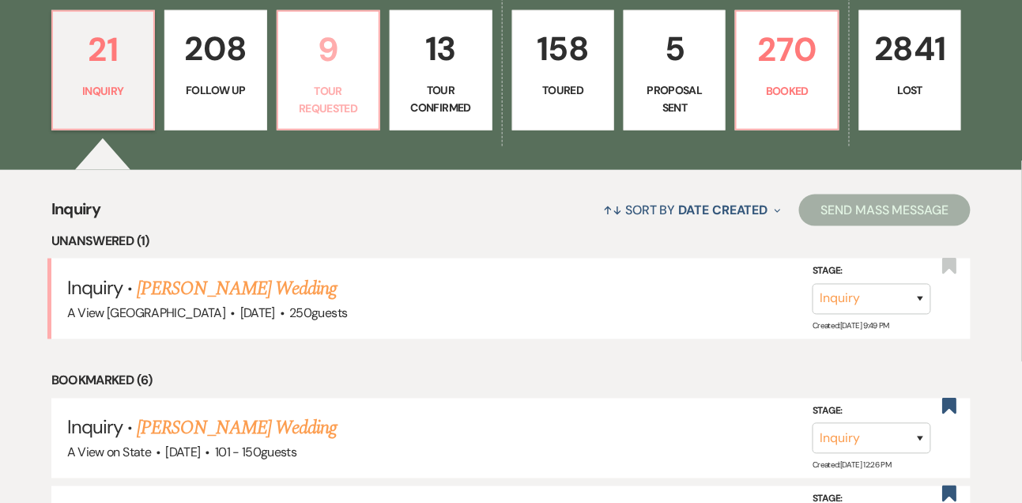
click at [321, 104] on p "Tour Requested" at bounding box center [328, 100] width 81 height 36
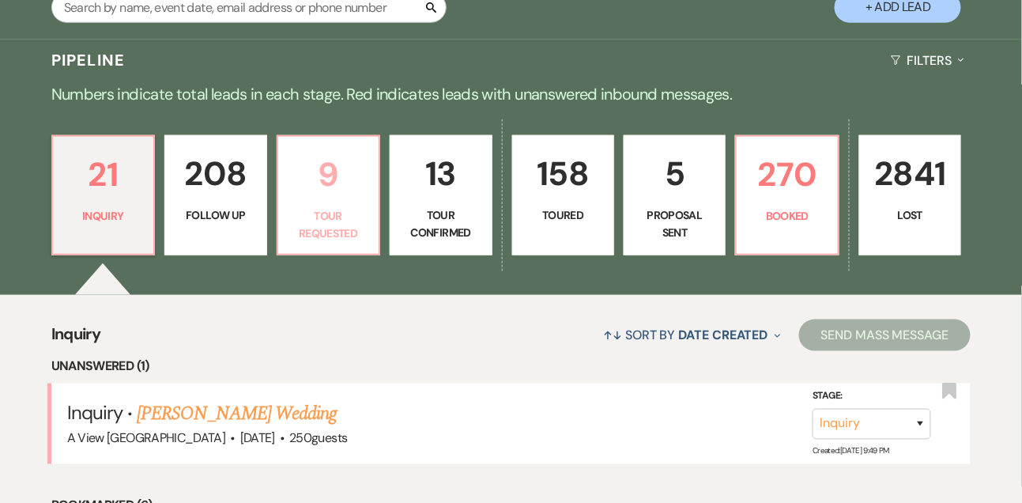
select select "2"
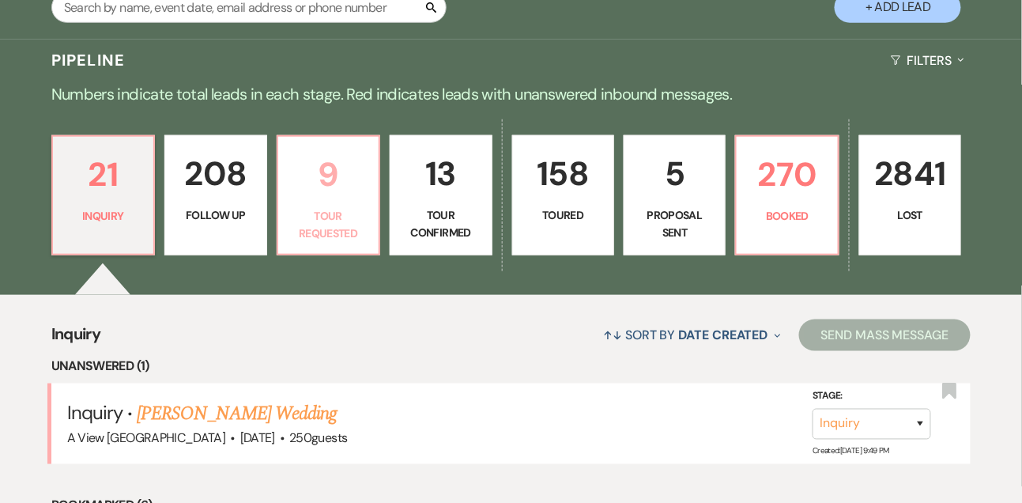
select select "2"
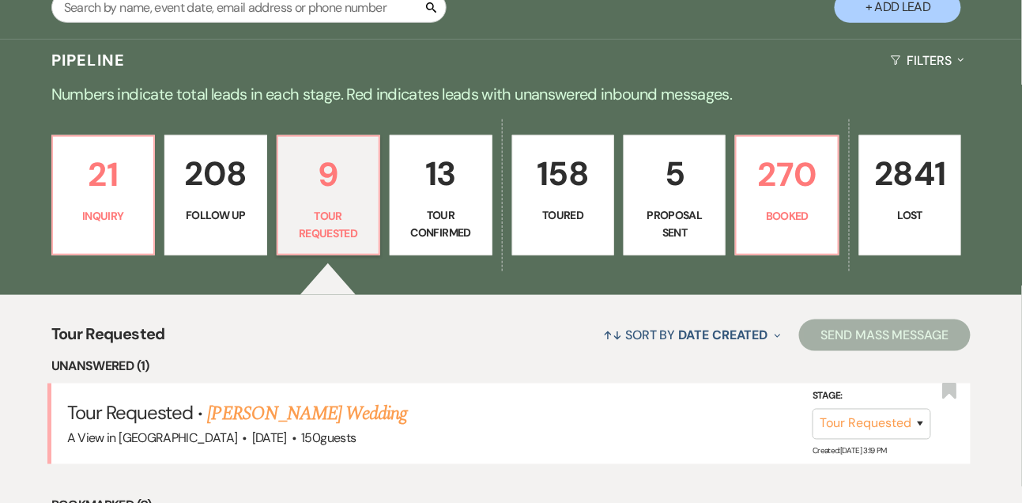
scroll to position [443, 0]
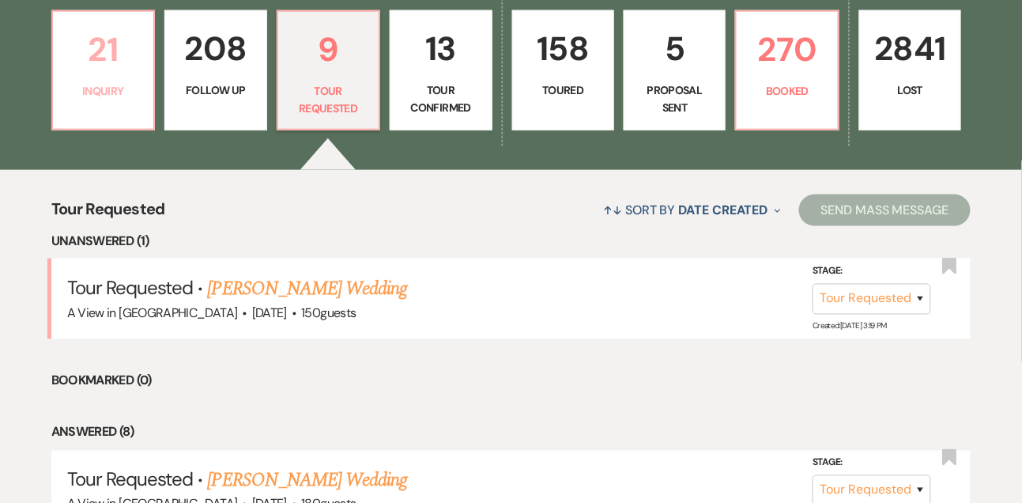
click at [106, 75] on p "21" at bounding box center [102, 49] width 81 height 53
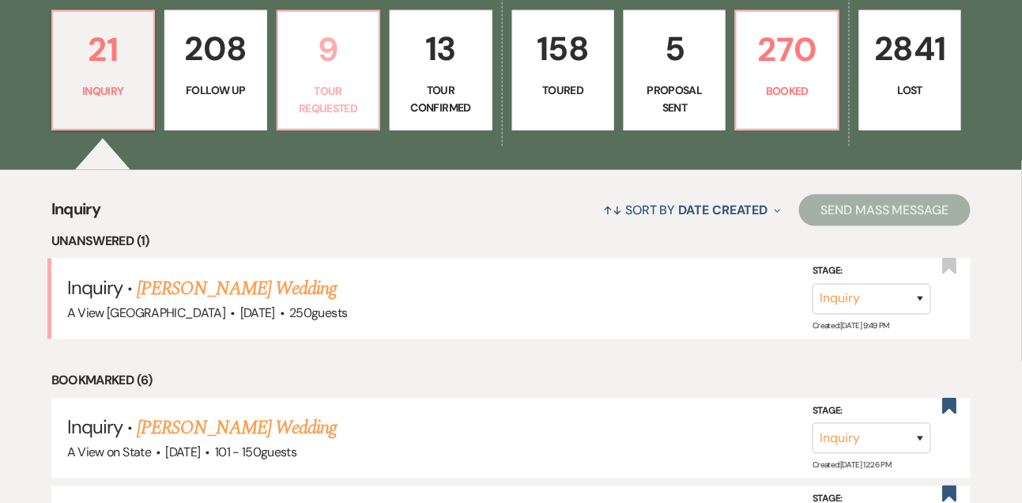
click at [367, 118] on p "Tour Requested" at bounding box center [328, 100] width 81 height 36
select select "2"
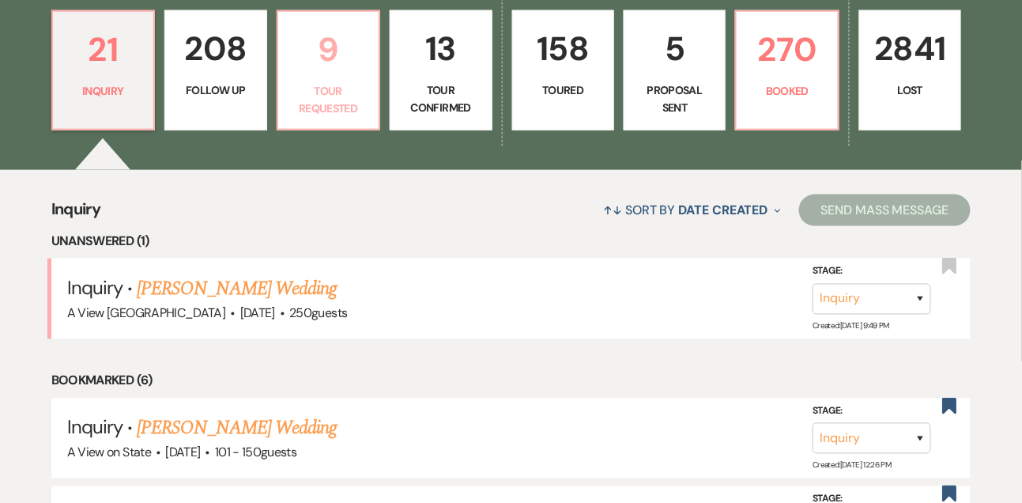
select select "2"
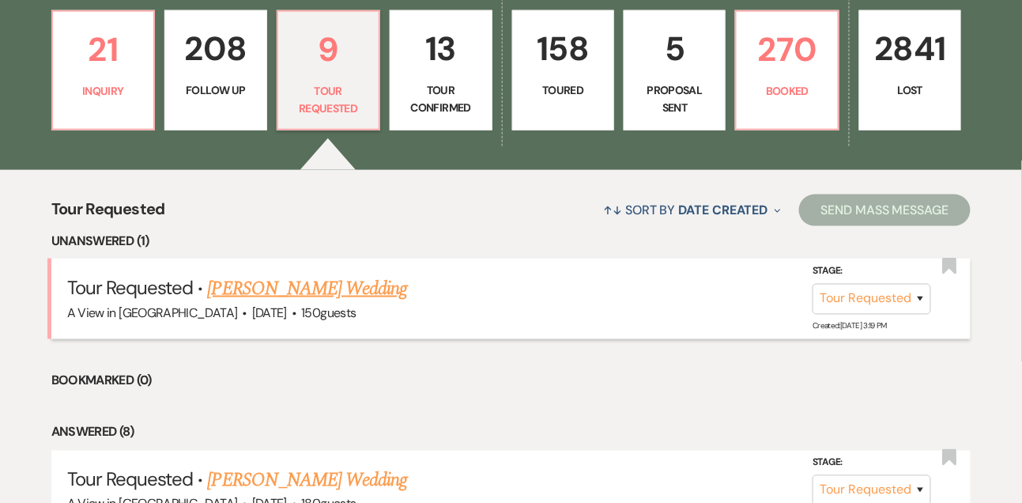
click at [328, 298] on link "[PERSON_NAME] Wedding" at bounding box center [308, 288] width 200 height 28
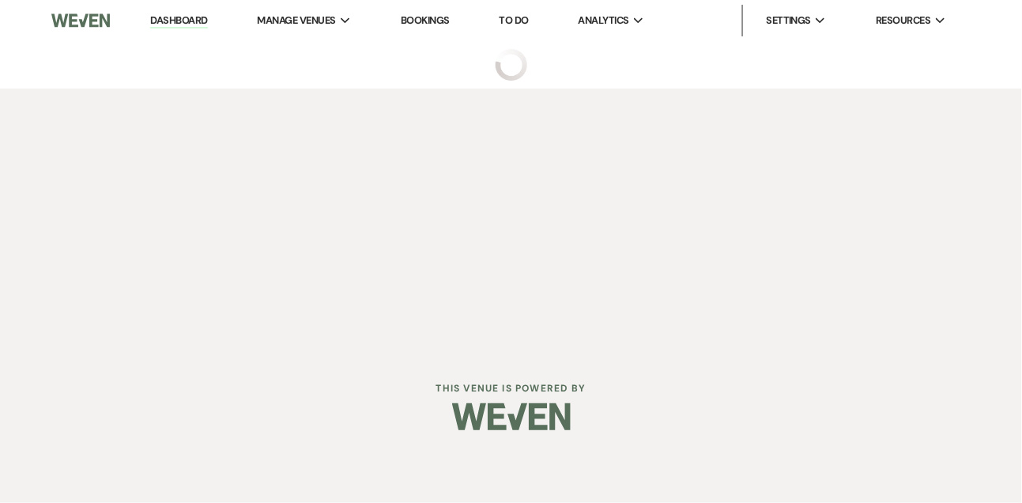
select select "2"
select select "5"
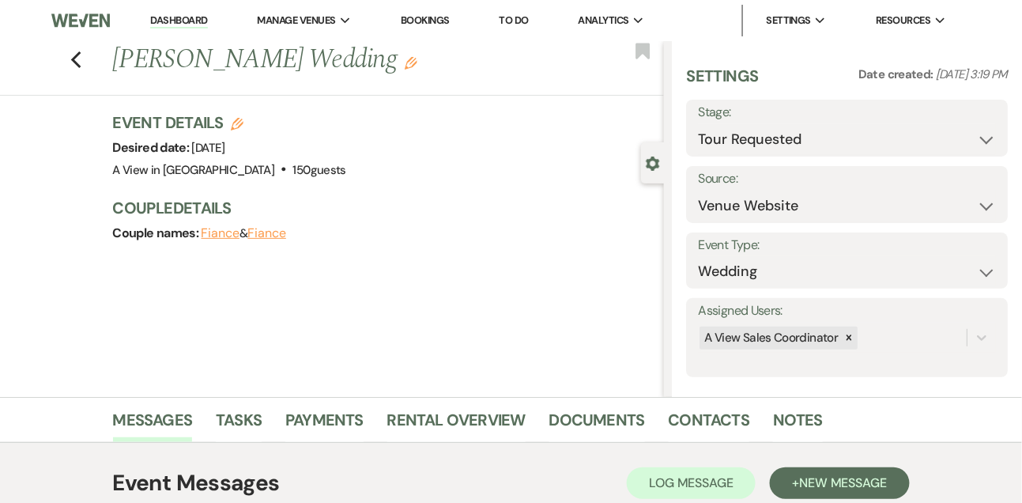
click at [193, 25] on link "Dashboard" at bounding box center [178, 20] width 57 height 15
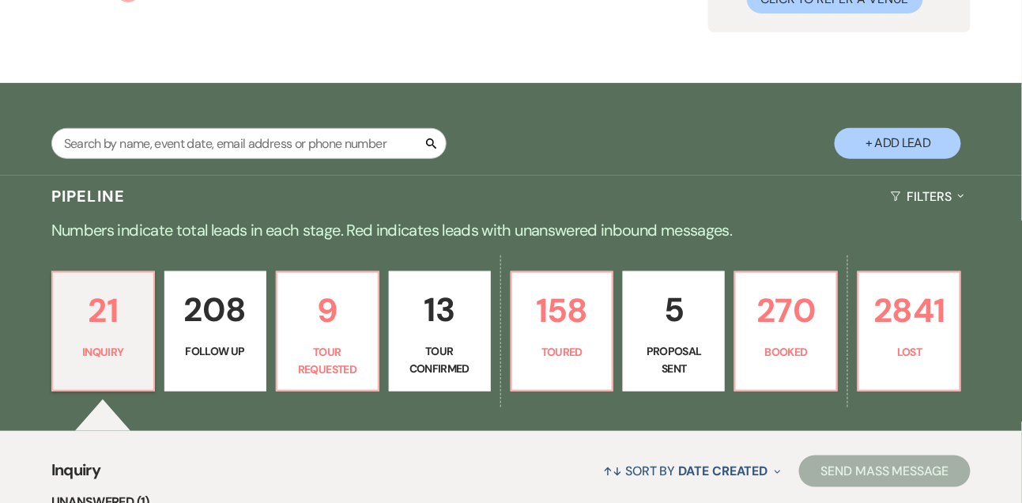
scroll to position [191, 0]
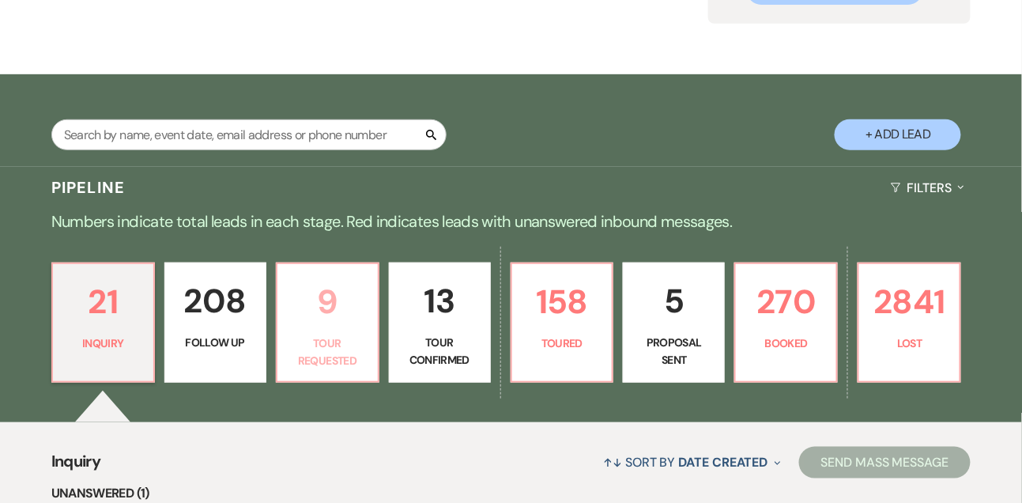
click at [350, 342] on link "9 Tour Requested" at bounding box center [328, 323] width 104 height 120
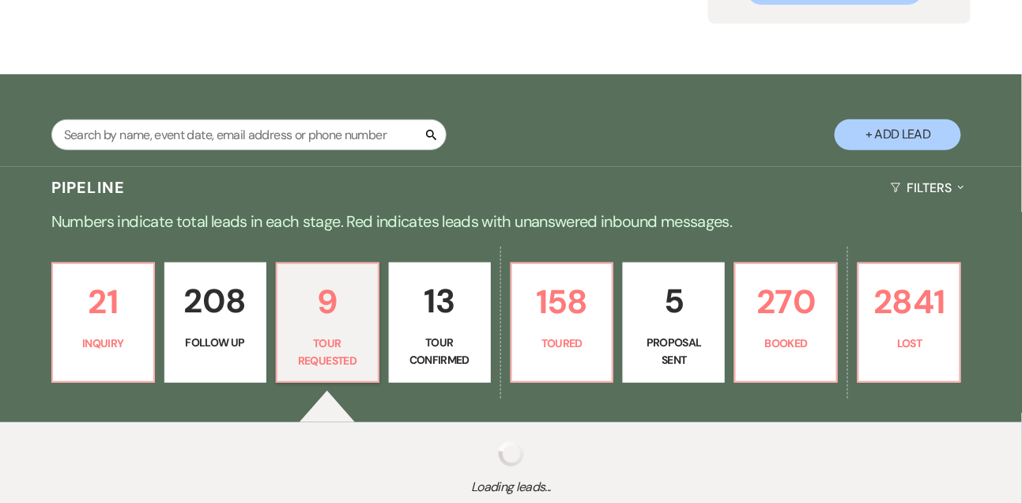
select select "2"
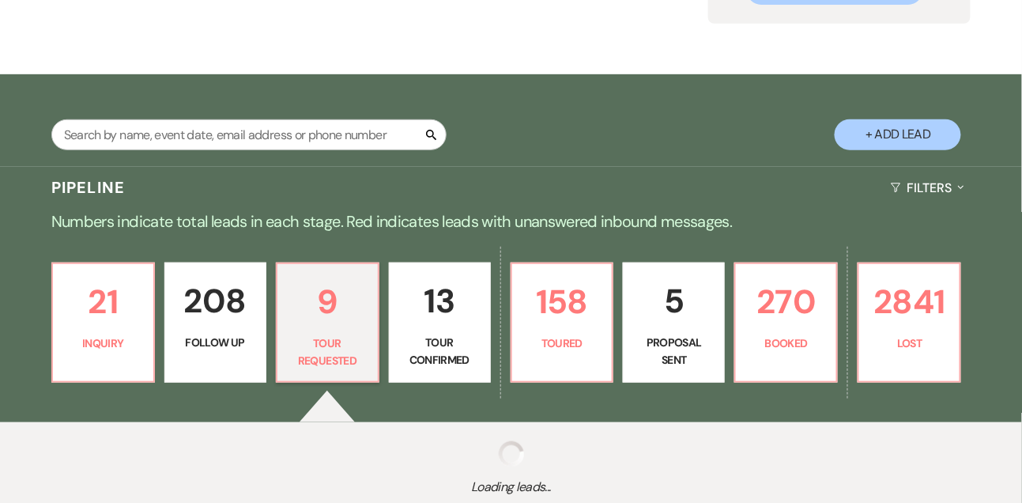
select select "2"
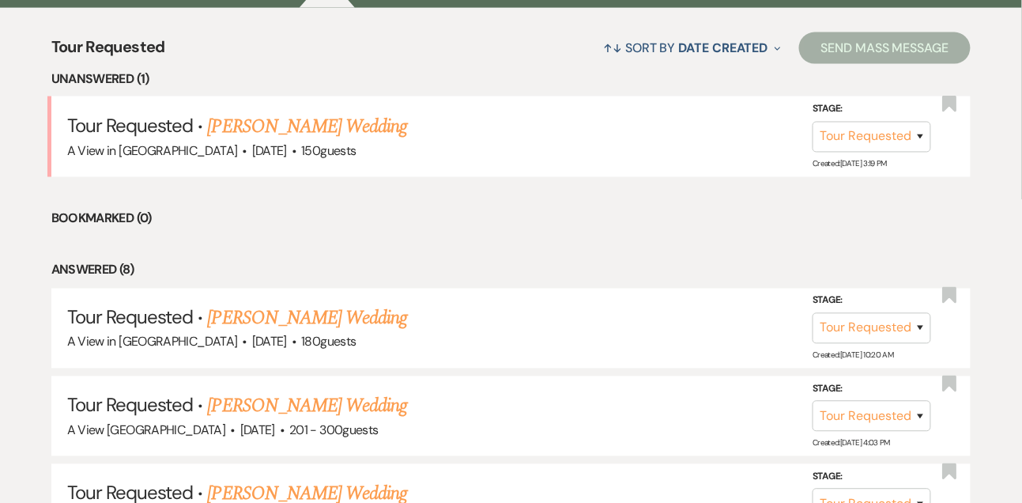
scroll to position [618, 0]
